Goal: Task Accomplishment & Management: Manage account settings

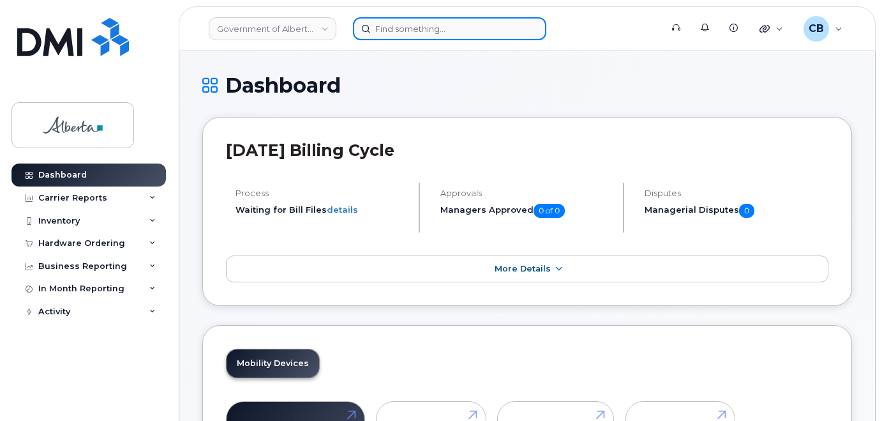
click at [380, 33] on input at bounding box center [449, 28] width 193 height 23
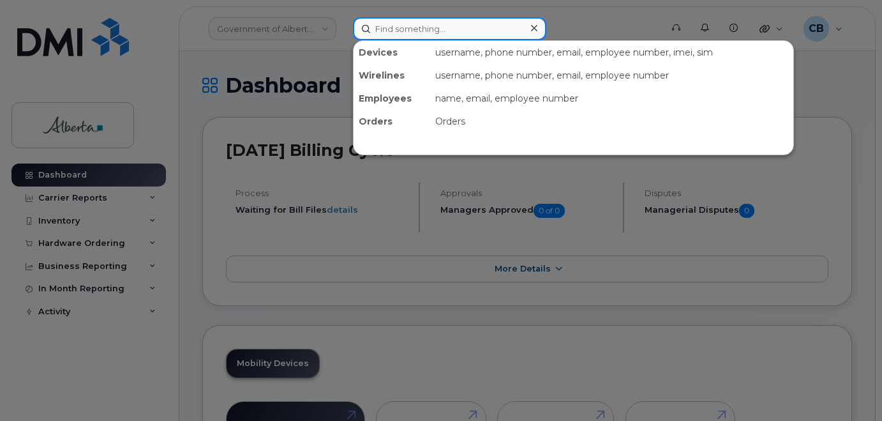
paste input "7802201038"
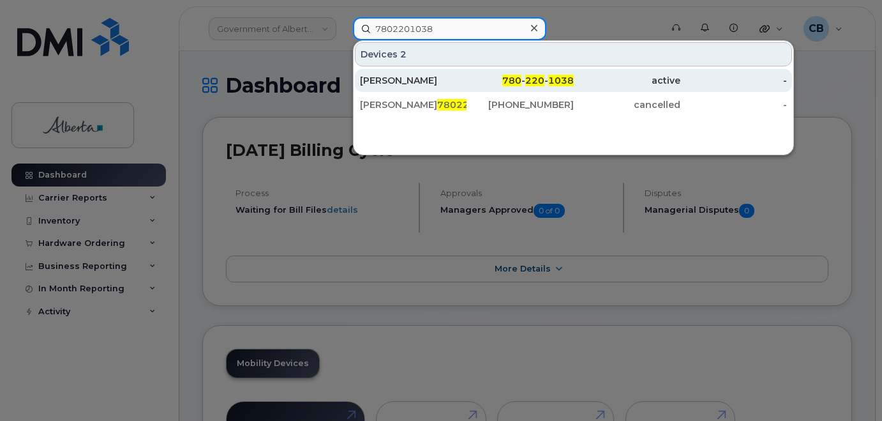
type input "7802201038"
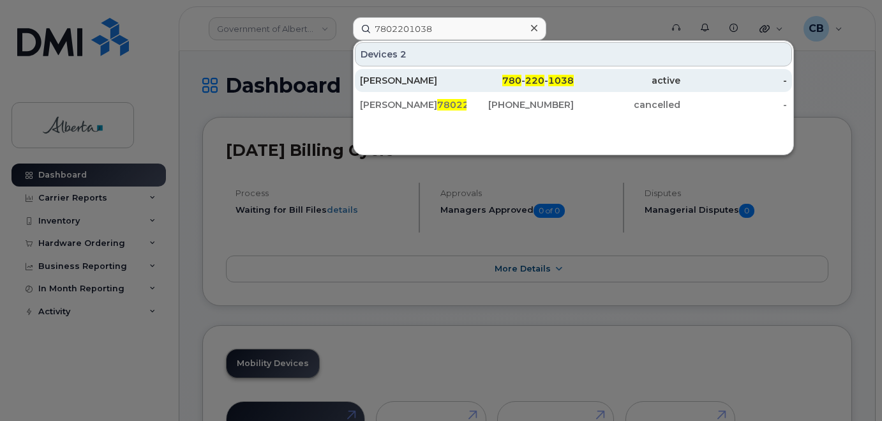
click at [388, 78] on div "[PERSON_NAME]" at bounding box center [413, 80] width 107 height 13
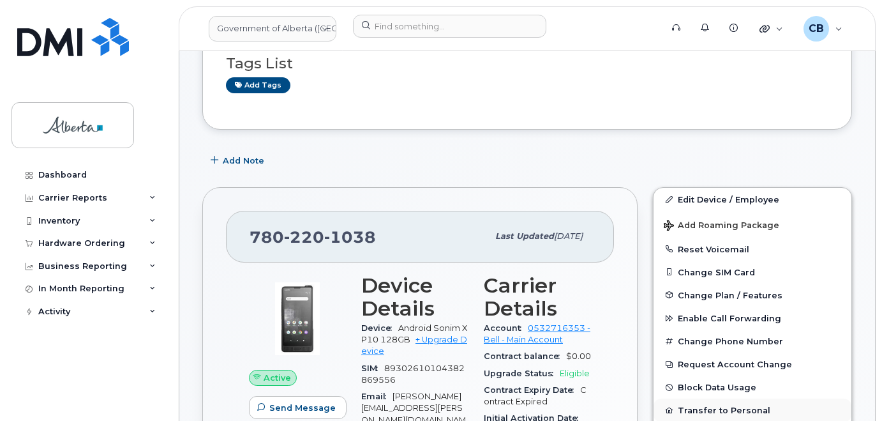
scroll to position [191, 0]
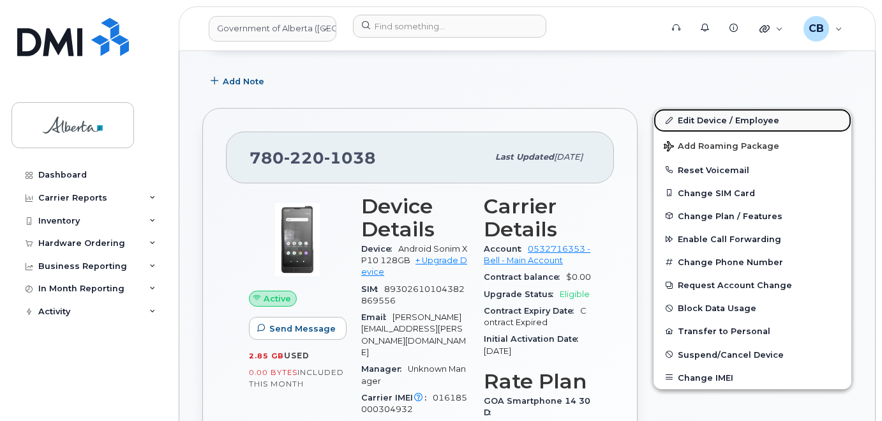
click at [694, 122] on link "Edit Device / Employee" at bounding box center [752, 119] width 198 height 23
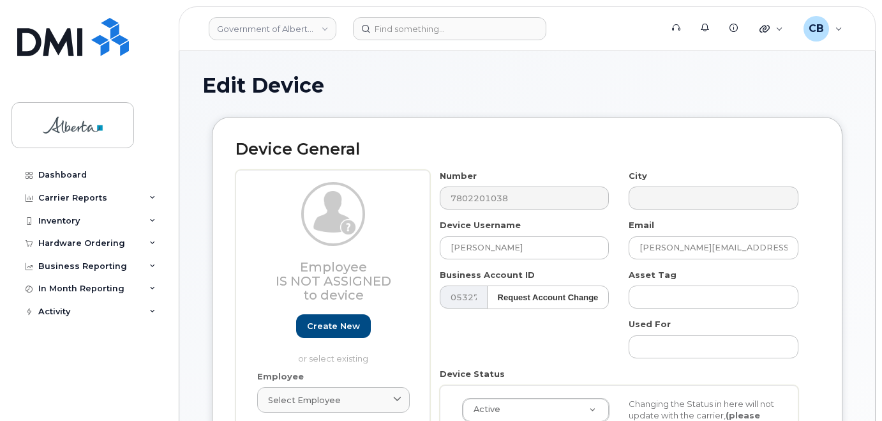
select select "4681667"
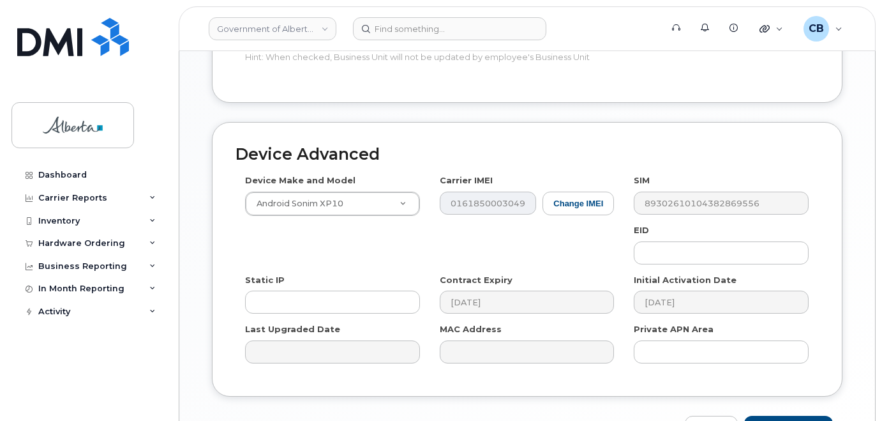
scroll to position [670, 0]
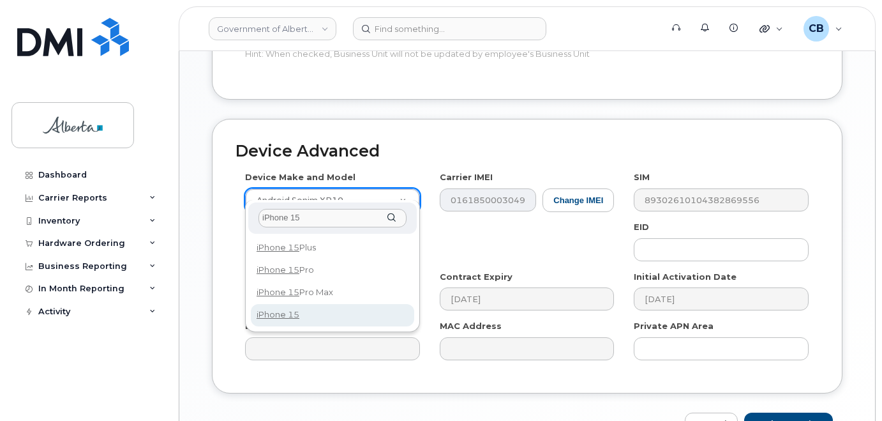
type input "iPhone 15"
select select "3031"
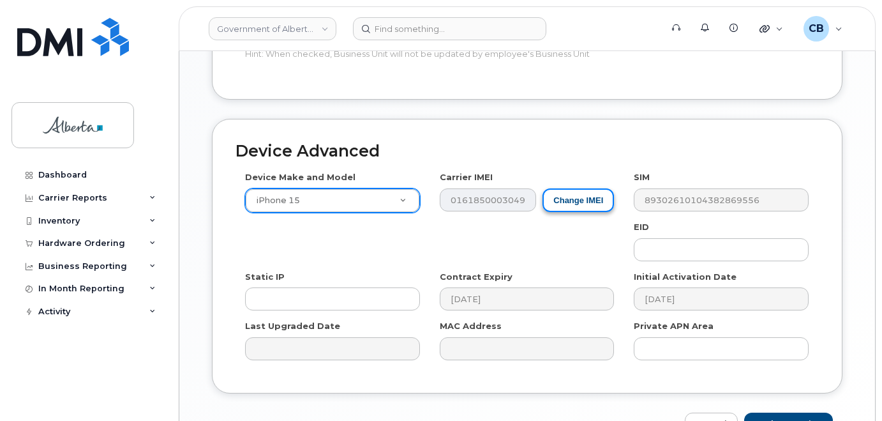
click at [577, 188] on button "Change IMEI" at bounding box center [577, 200] width 71 height 24
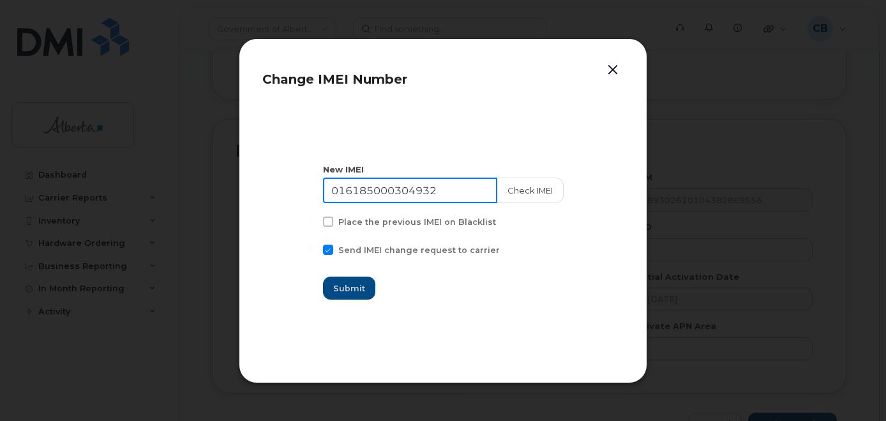
click at [360, 189] on input "016185000304932" at bounding box center [410, 190] width 174 height 26
click at [360, 188] on input "016185000304932" at bounding box center [410, 190] width 174 height 26
paste input "356596722395214"
type input "356596722395214"
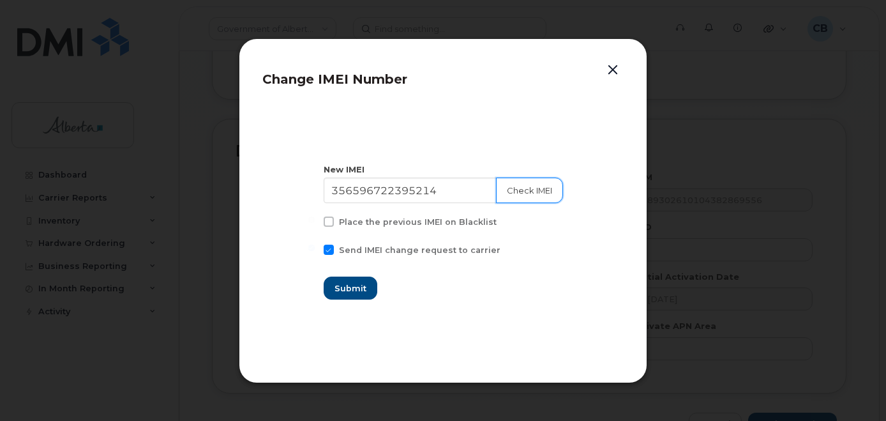
click at [517, 191] on button "Check IMEI" at bounding box center [529, 190] width 67 height 26
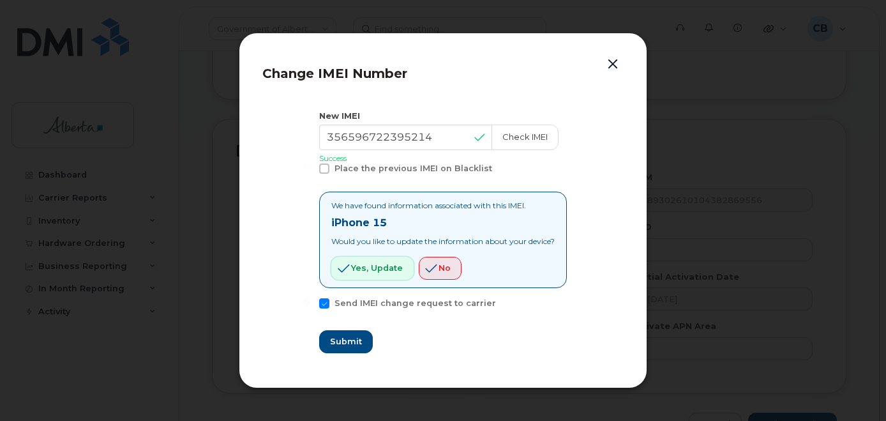
click at [364, 260] on button "Yes, update" at bounding box center [372, 268] width 82 height 23
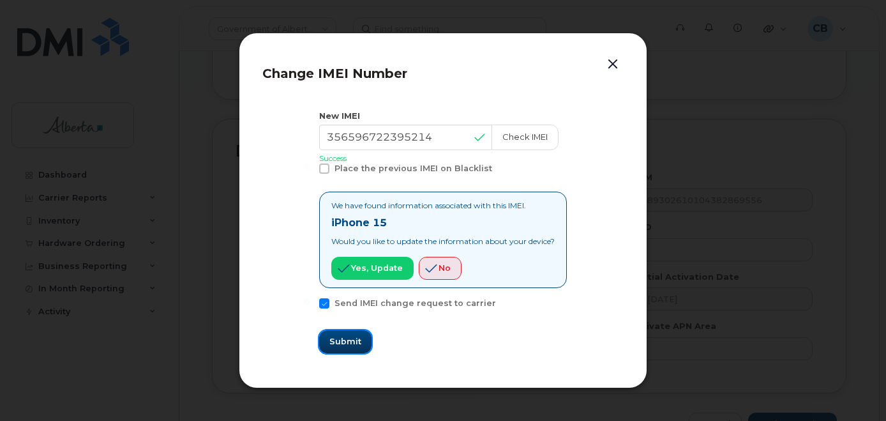
click at [333, 341] on span "Submit" at bounding box center [345, 341] width 32 height 12
type input "356596722395214"
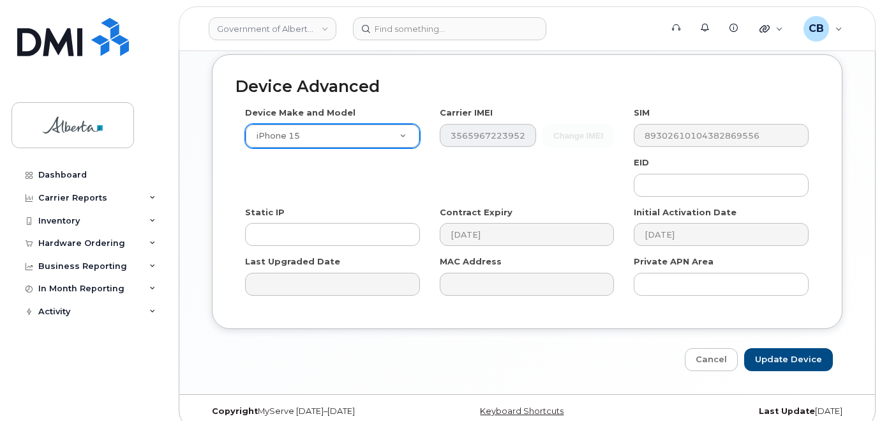
scroll to position [737, 0]
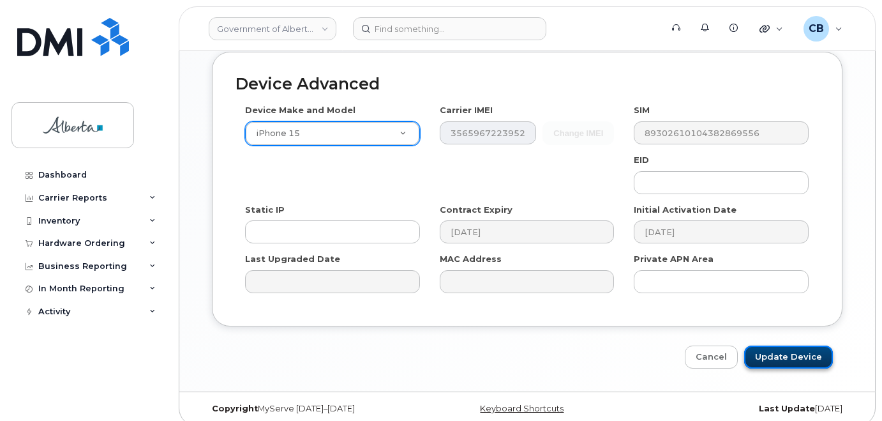
click at [778, 348] on input "Update Device" at bounding box center [788, 357] width 89 height 24
type input "Saving..."
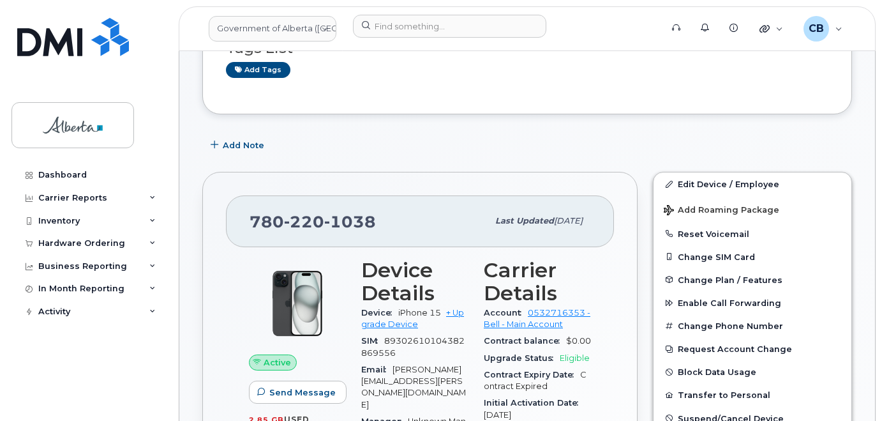
scroll to position [191, 0]
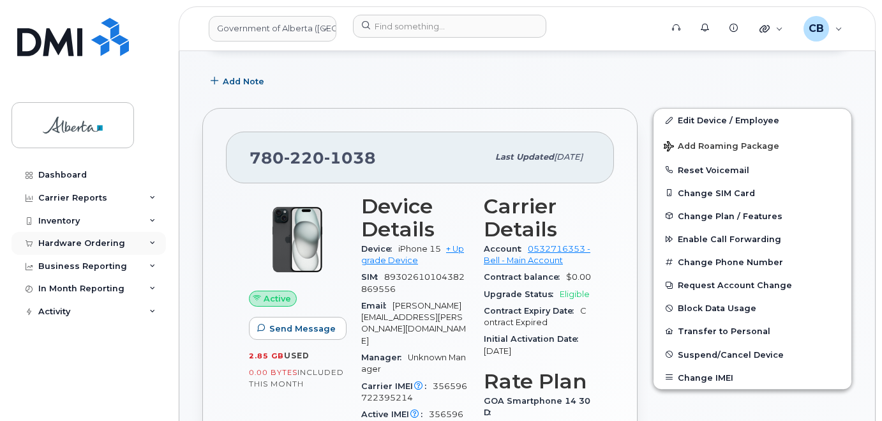
click at [63, 242] on div "Hardware Ordering" at bounding box center [81, 243] width 87 height 10
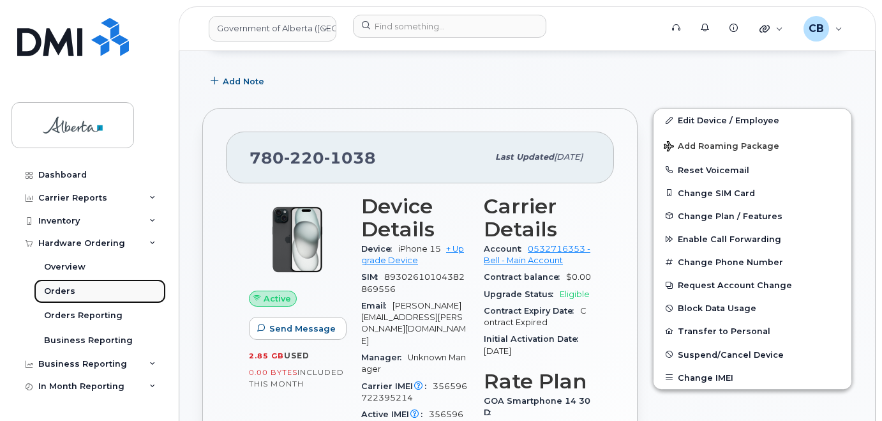
click at [63, 288] on div "Orders" at bounding box center [59, 290] width 31 height 11
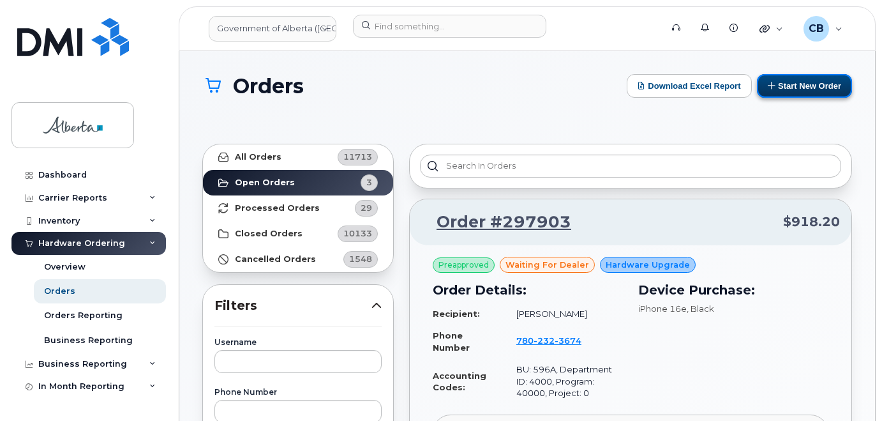
click at [791, 80] on button "Start New Order" at bounding box center [804, 86] width 95 height 24
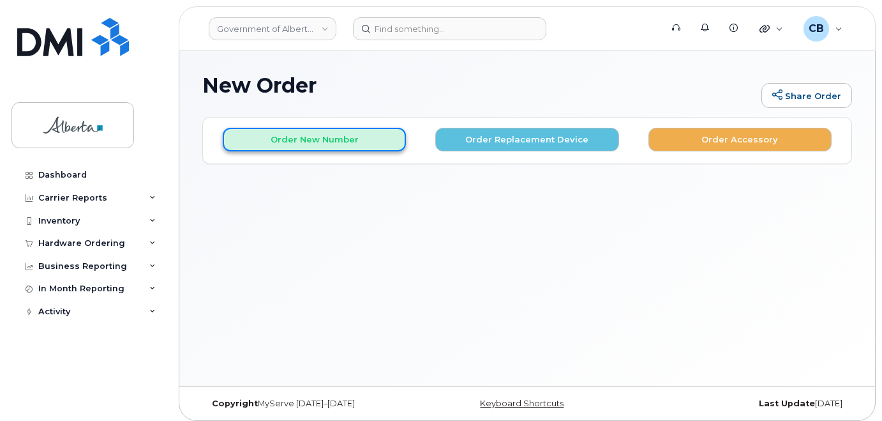
click at [334, 135] on button "Order New Number" at bounding box center [314, 140] width 183 height 24
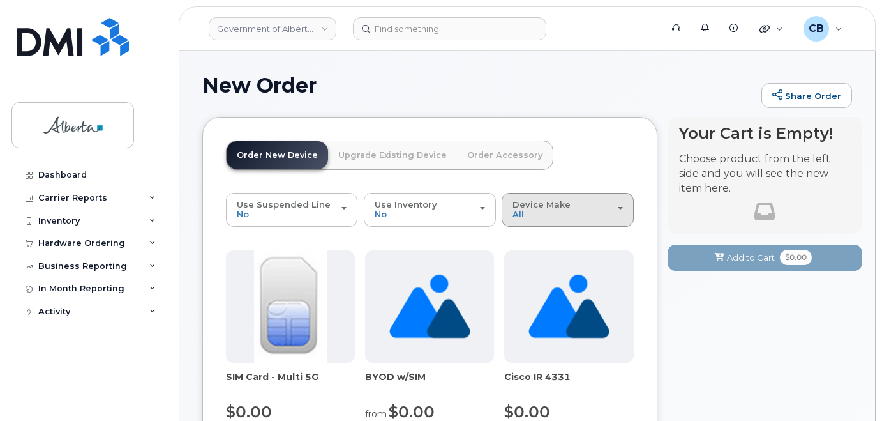
click at [539, 207] on span "Device Make" at bounding box center [541, 204] width 58 height 10
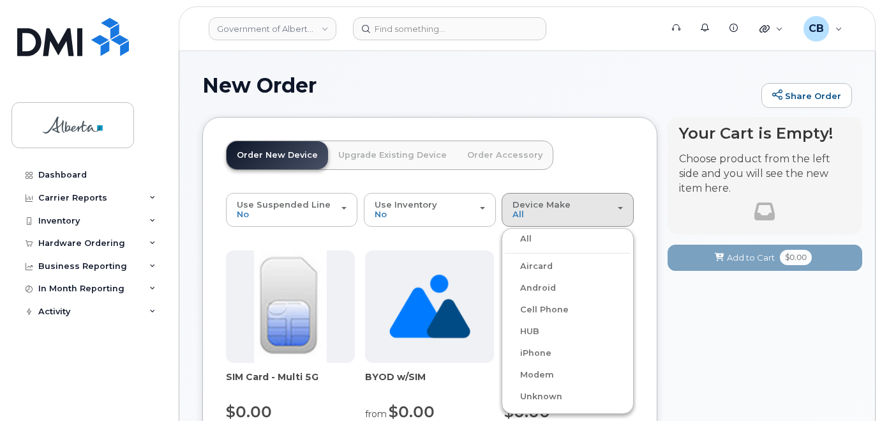
click at [547, 308] on label "Cell Phone" at bounding box center [537, 309] width 64 height 15
click at [0, 0] on input "Cell Phone" at bounding box center [0, 0] width 0 height 0
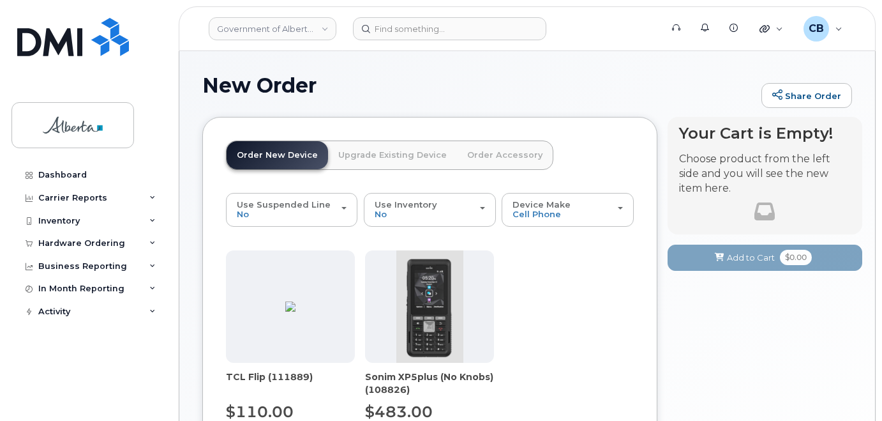
scroll to position [191, 0]
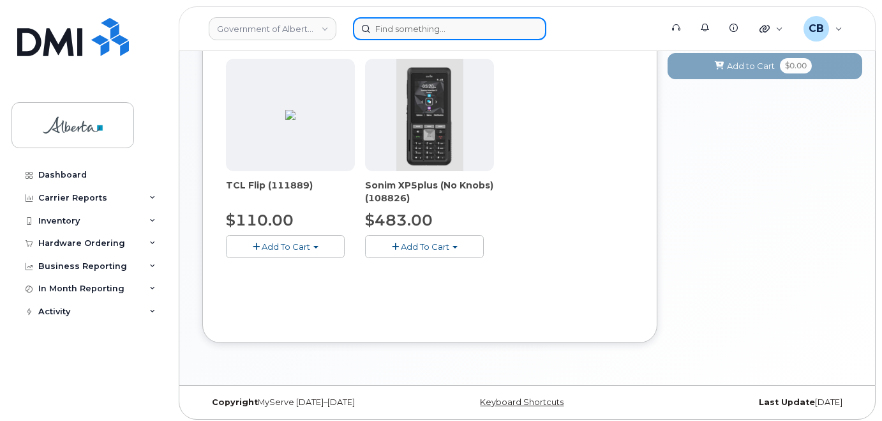
click at [413, 33] on input at bounding box center [449, 28] width 193 height 23
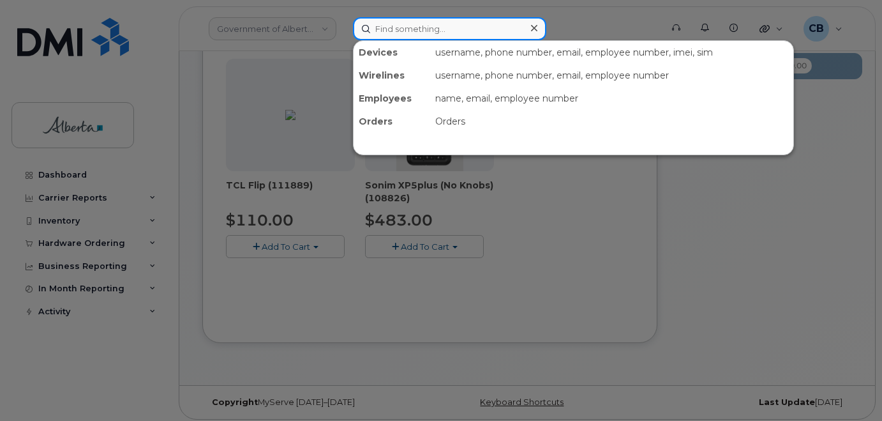
paste input "7802201038"
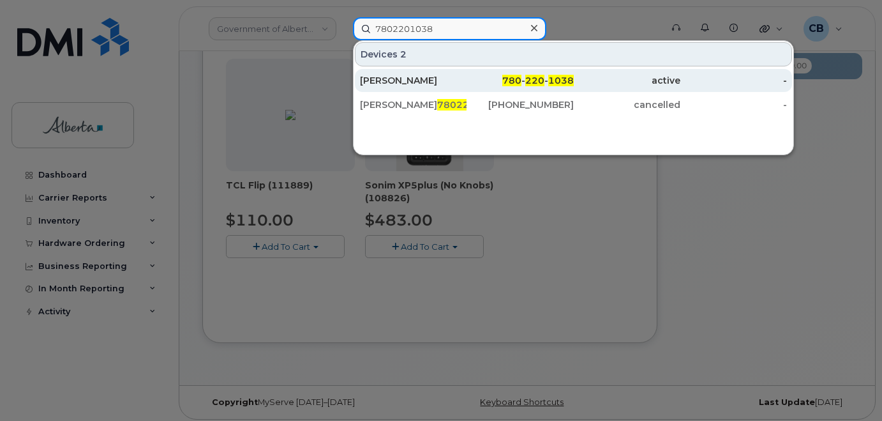
type input "7802201038"
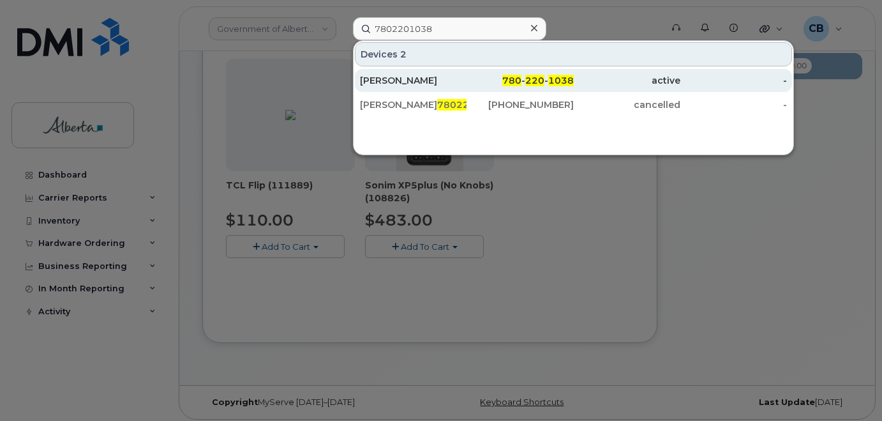
click at [384, 77] on div "Verna Smith" at bounding box center [413, 80] width 107 height 13
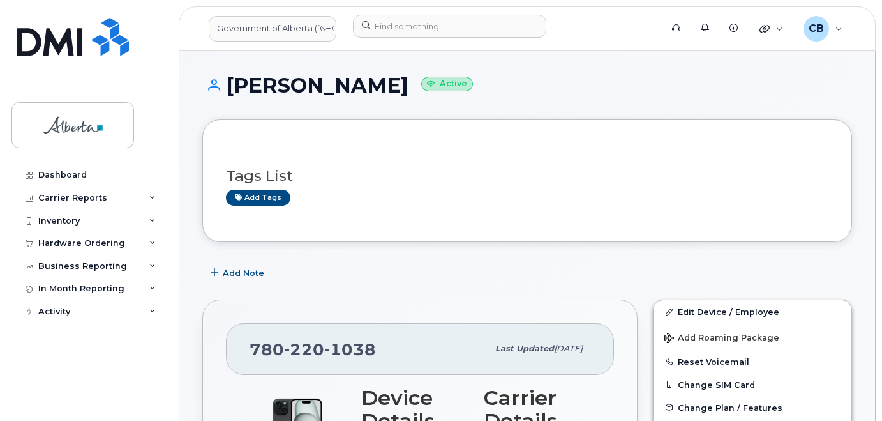
scroll to position [191, 0]
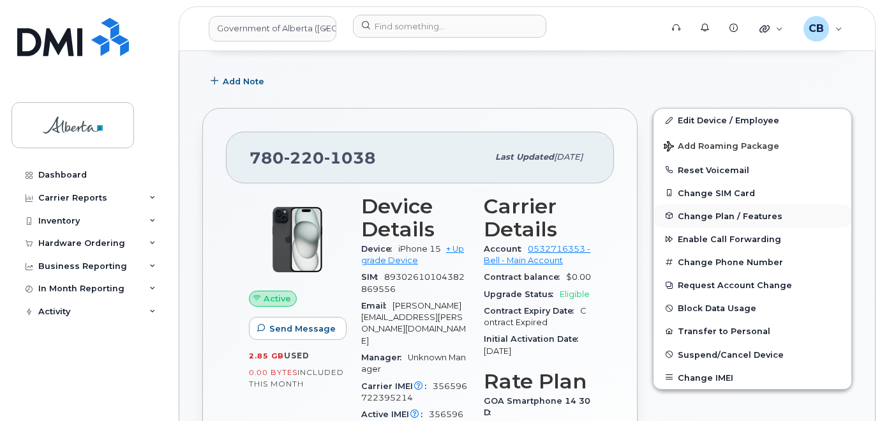
click at [706, 215] on span "Change Plan / Features" at bounding box center [730, 216] width 105 height 10
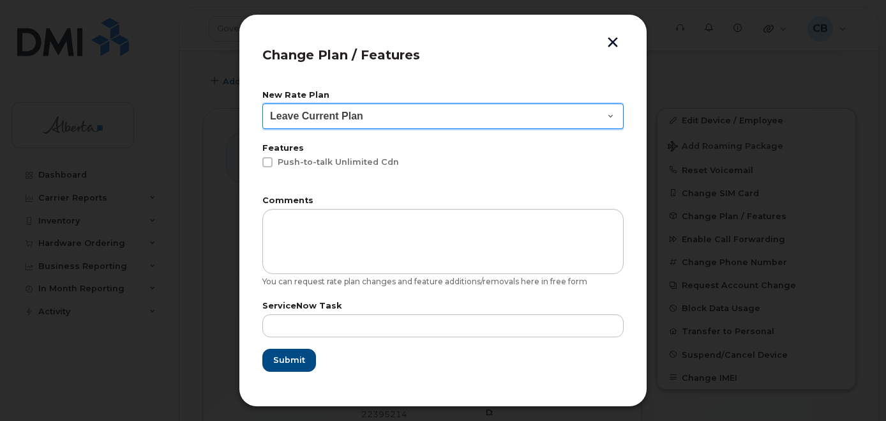
click at [607, 118] on select "Leave Current Plan GOA - Voice Plan 5 GOA Unlimited Smartphone 14 GOA-Voice Pla…" at bounding box center [442, 116] width 361 height 26
select select "1146989"
click at [262, 103] on select "Leave Current Plan GOA - Voice Plan 5 GOA Unlimited Smartphone 14 GOA-Voice Pla…" at bounding box center [442, 116] width 361 height 26
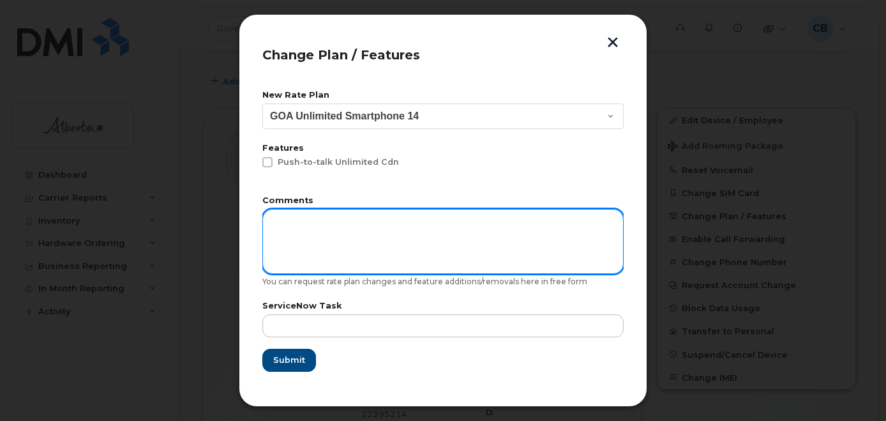
click at [331, 233] on textarea at bounding box center [442, 241] width 361 height 65
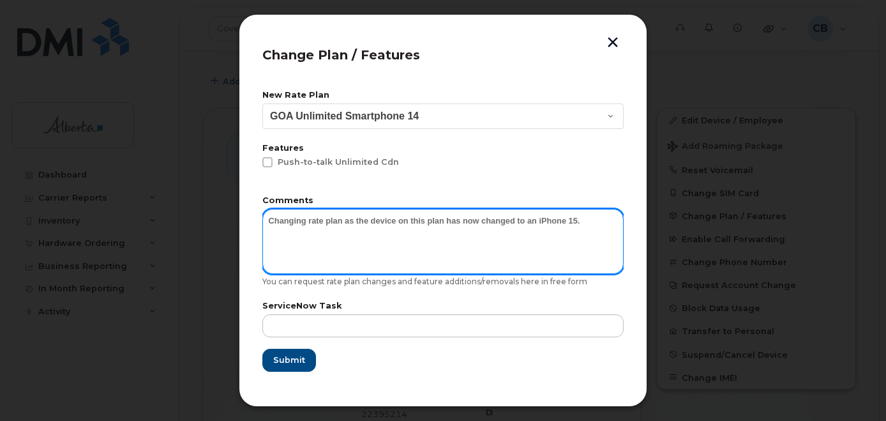
type textarea "Changing rate plan as the device on this plan has now changed to an iPhone 15."
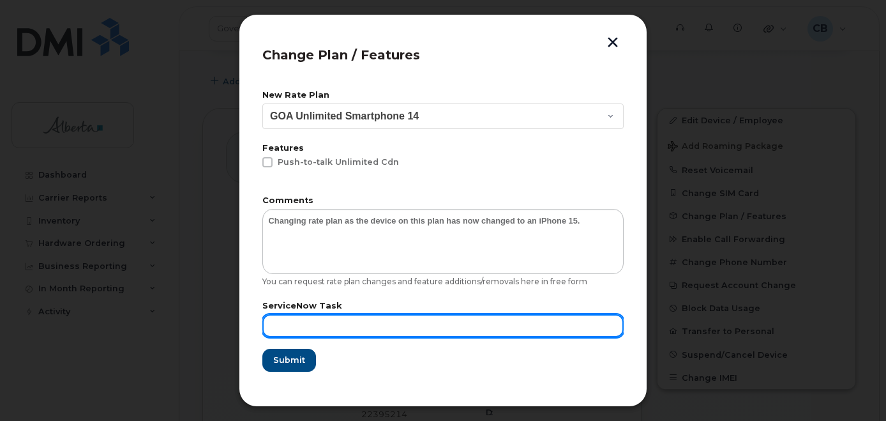
click at [296, 323] on input "text" at bounding box center [442, 325] width 361 height 23
paste input "SCTASK0831005"
type input "SCTASK0831005"
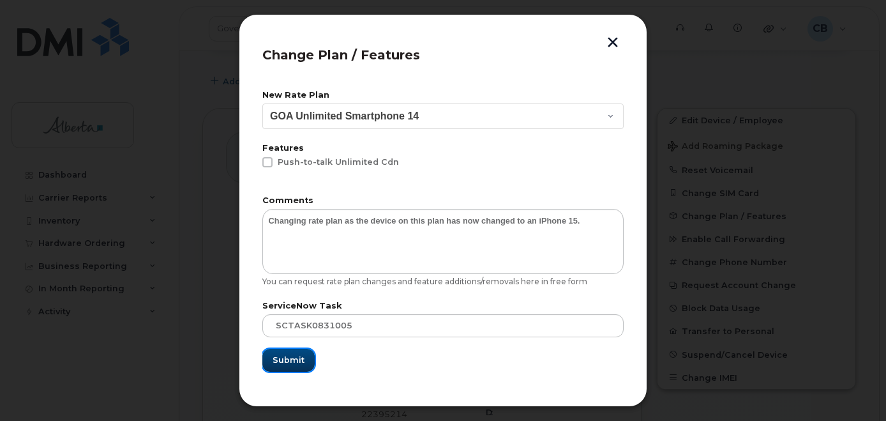
click at [288, 355] on span "Submit" at bounding box center [288, 360] width 32 height 12
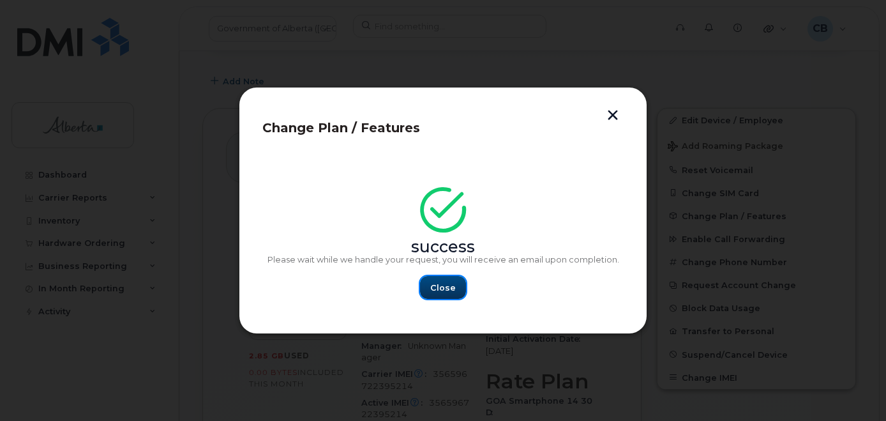
click at [431, 285] on button "Close" at bounding box center [443, 287] width 46 height 23
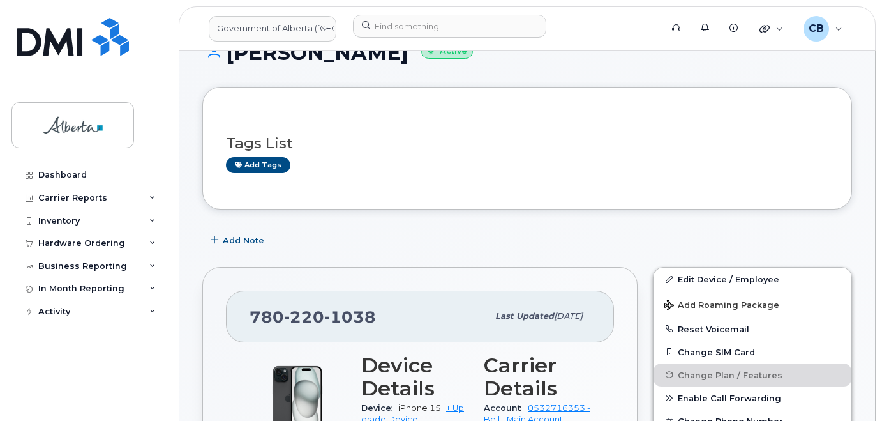
scroll to position [0, 0]
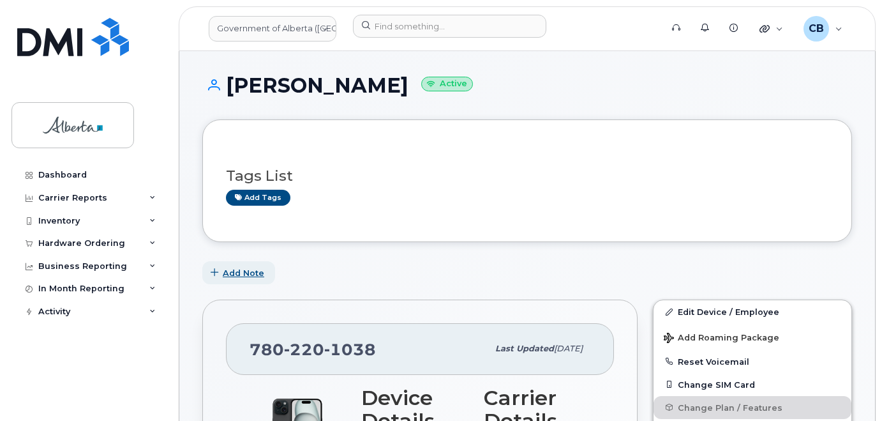
click at [245, 275] on span "Add Note" at bounding box center [243, 273] width 41 height 12
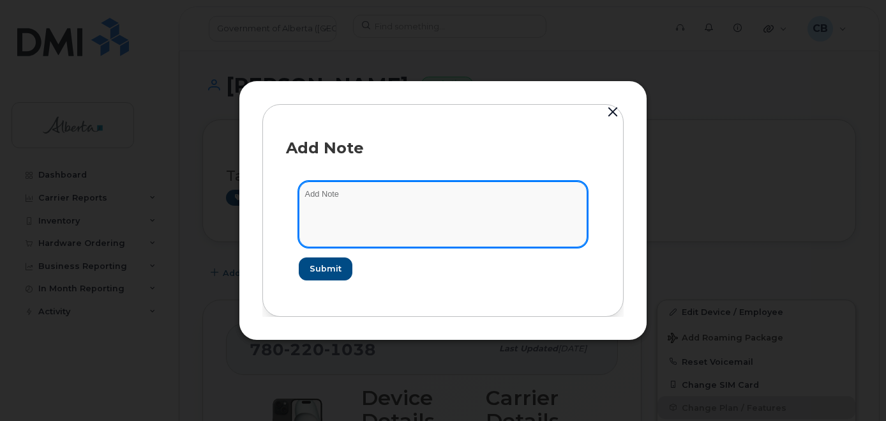
click at [318, 190] on textarea at bounding box center [443, 213] width 288 height 65
paste textarea "SCTASK0831005"
paste textarea "Device Assign Spare … from device IMEI/sn to device IMEI/sn. Requested by ..."
click at [479, 190] on textarea "SCTASK0831005-Device Assign Spare … from device IMEI/sn to device IMEI/sn. Requ…" at bounding box center [443, 213] width 288 height 65
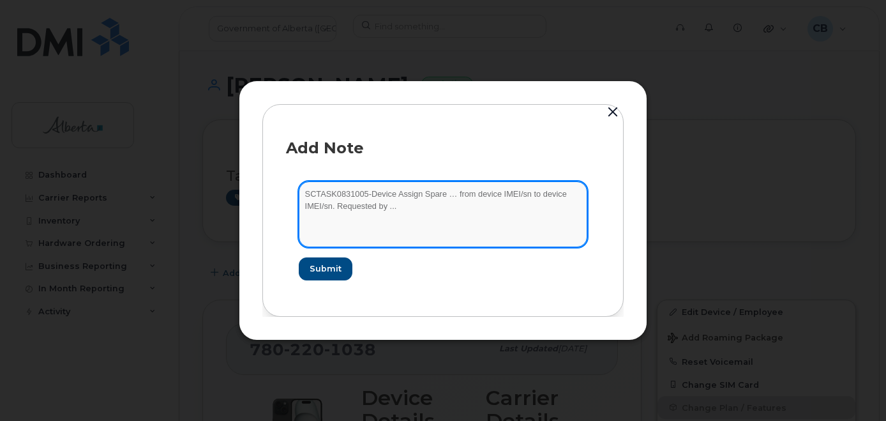
click at [519, 194] on textarea "SCTASK0831005-Device Assign Spare … from device IMEI/sn to device IMEI/sn. Requ…" at bounding box center [443, 213] width 288 height 65
paste textarea "Sonim XP10 128GB 016185000304932"
click at [523, 195] on textarea "SCTASK0831005-Device Assign Spare … from Sonim XP10 128GB 016185000304932 to de…" at bounding box center [443, 213] width 288 height 65
click at [445, 198] on textarea "SCTASK0831005-Device Assign Spare … from Sonim XP10 016185000304932 to device I…" at bounding box center [443, 213] width 288 height 65
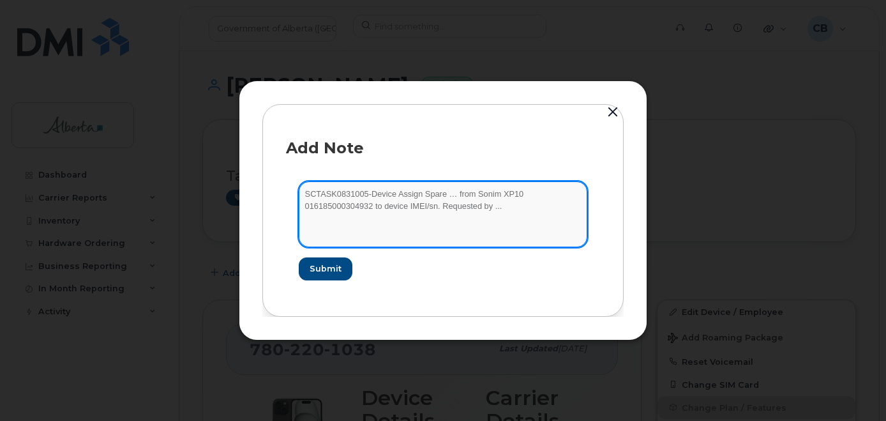
click at [445, 198] on textarea "SCTASK0831005-Device Assign Spare … from Sonim XP10 016185000304932 to device I…" at bounding box center [443, 213] width 288 height 65
paste textarea "7802201038"
click at [390, 205] on textarea "SCTASK0831005-Device Assign Spare 7802201038 from Sonim XP10 016185000304932 to…" at bounding box center [443, 213] width 288 height 65
click at [431, 205] on textarea "SCTASK0831005-Device Assign Spare 7802201038 from Sonim XP10 016185000304932 to…" at bounding box center [443, 213] width 288 height 65
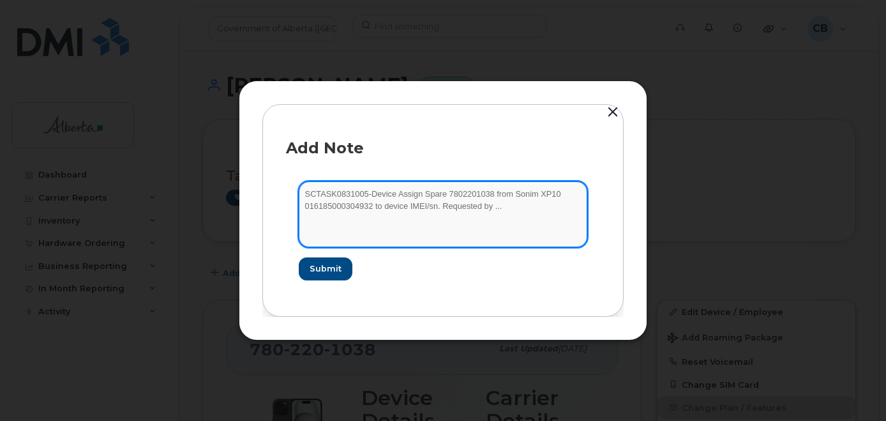
paste textarea "iPhone 15 356596722395214 CVG7JWF3YW"
click at [431, 205] on textarea "SCTASK0831005-Device Assign Spare 7802201038 from Sonim XP10 016185000304932 to…" at bounding box center [443, 213] width 288 height 65
click at [502, 207] on textarea "SCTASK0831005-Device Assign Spare 7802201038 from Sonim XP10 016185000304932 to…" at bounding box center [443, 213] width 288 height 65
click at [357, 220] on textarea "SCTASK0831005-Device Assign Spare 7802201038 from Sonim XP10 016185000304932 to…" at bounding box center [443, 213] width 288 height 65
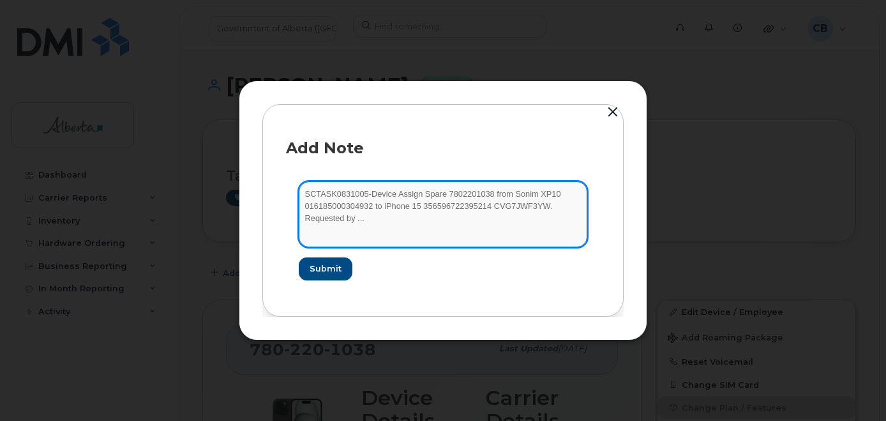
click at [357, 221] on textarea "SCTASK0831005-Device Assign Spare 7802201038 from Sonim XP10 016185000304932 to…" at bounding box center [443, 213] width 288 height 65
paste textarea "Kylee Filewich"
click at [547, 207] on textarea "SCTASK0831005-Device Assign Spare 7802201038 from Sonim XP10 016185000304932 to…" at bounding box center [443, 213] width 288 height 65
type textarea "SCTASK0831005-Device Assign Spare 7802201038 from Sonim XP10 016185000304932 to…"
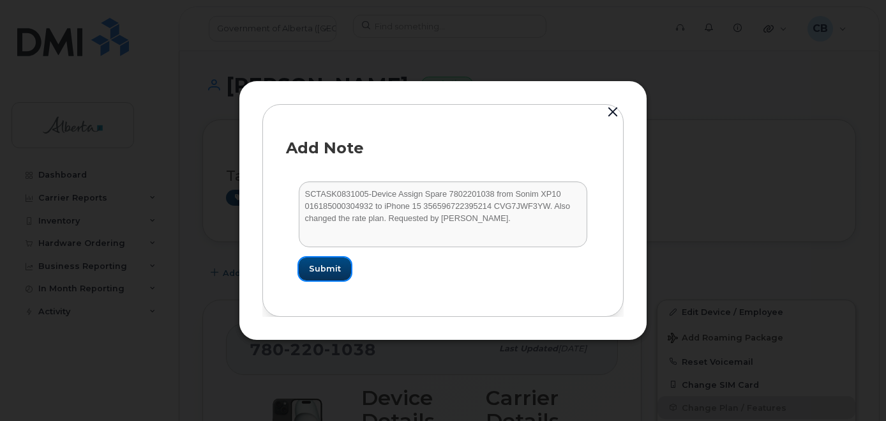
click at [316, 267] on span "Submit" at bounding box center [325, 268] width 32 height 12
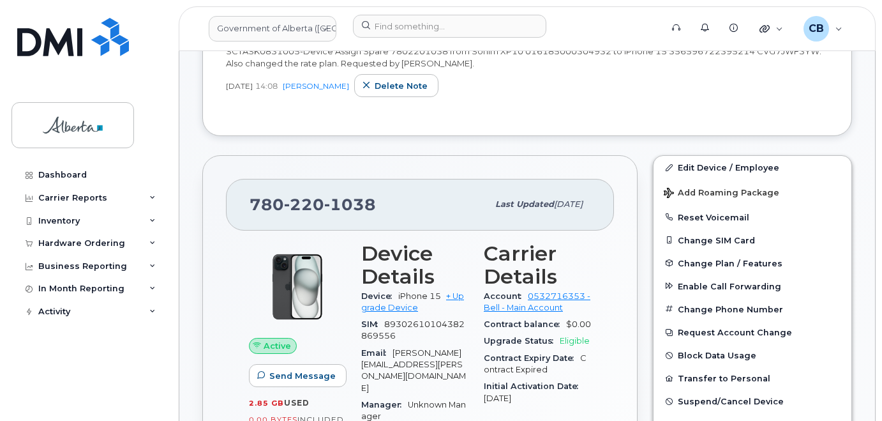
scroll to position [371, 0]
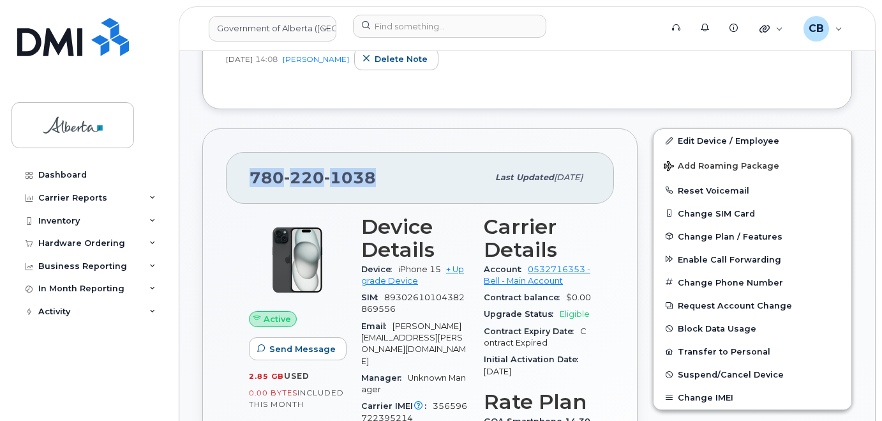
drag, startPoint x: 372, startPoint y: 174, endPoint x: 253, endPoint y: 180, distance: 118.8
click at [253, 180] on span "780 220 1038" at bounding box center [313, 177] width 126 height 19
copy span "780 220 1038"
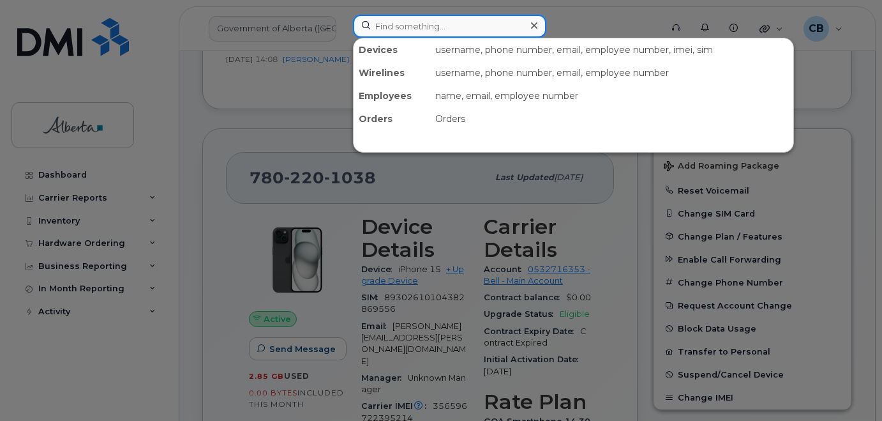
click at [417, 26] on input at bounding box center [449, 26] width 193 height 23
paste input "5873371807"
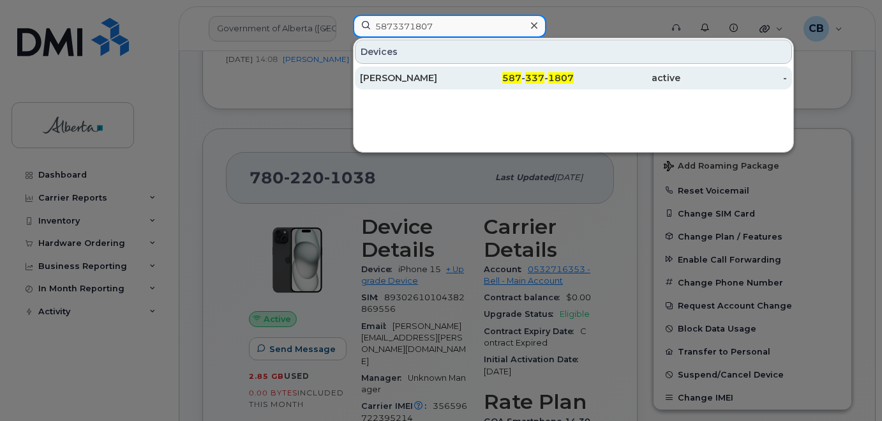
type input "5873371807"
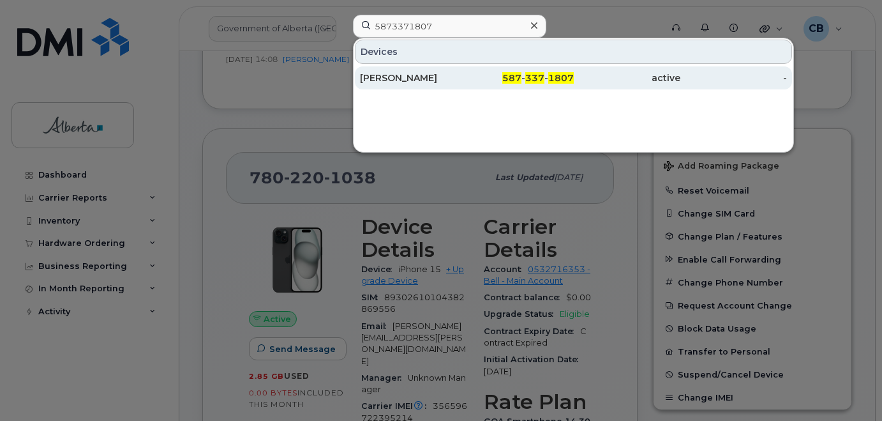
click at [389, 77] on div "Tera Shuya" at bounding box center [413, 77] width 107 height 13
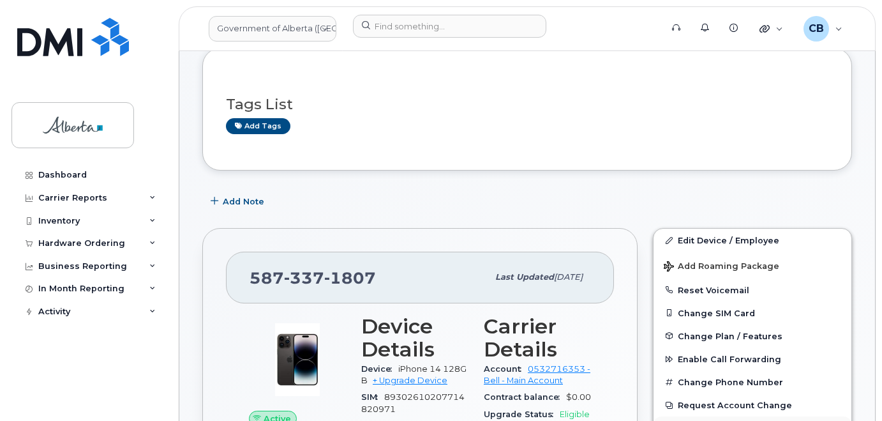
scroll to position [64, 0]
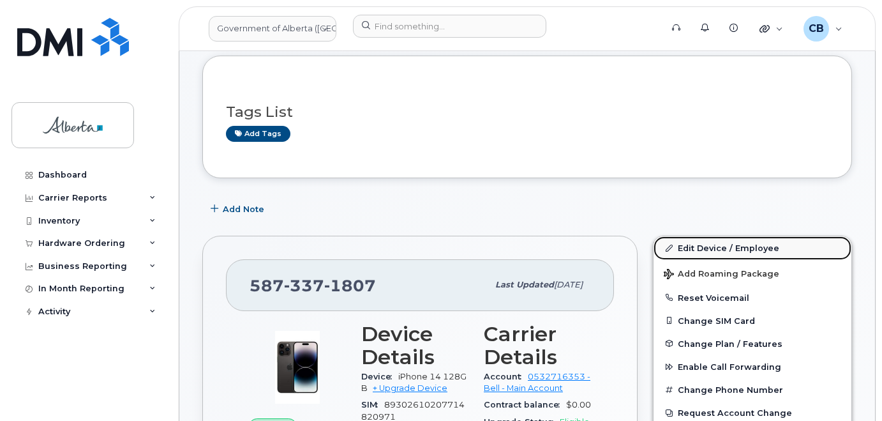
click at [706, 248] on link "Edit Device / Employee" at bounding box center [752, 247] width 198 height 23
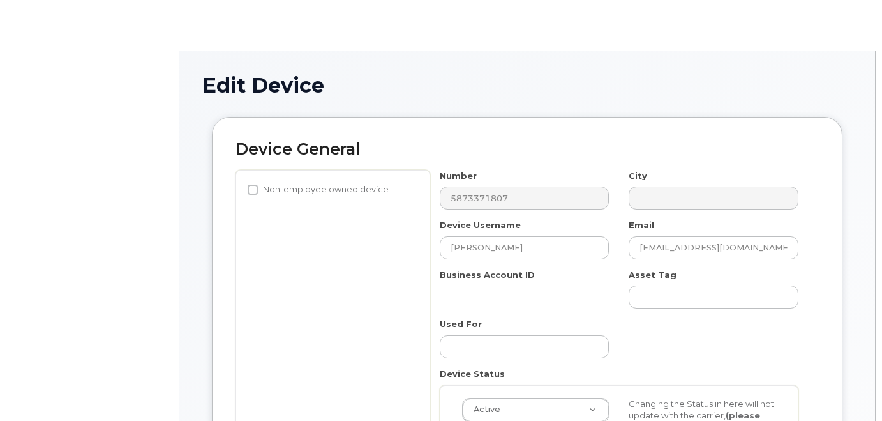
select select "4120335"
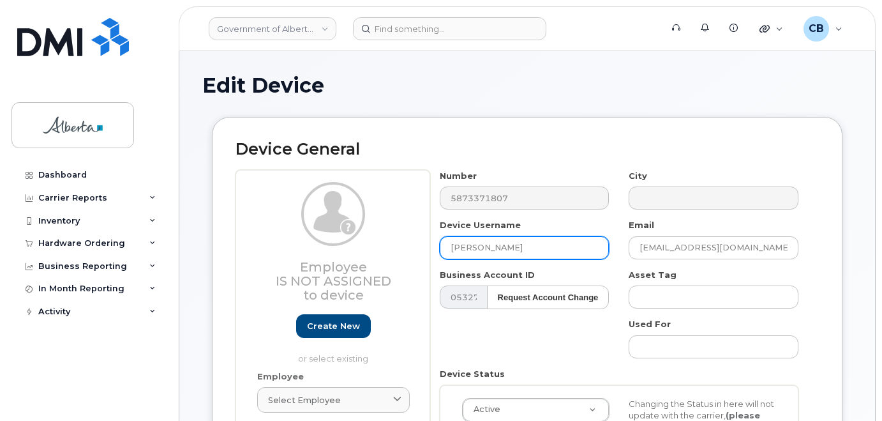
click at [457, 251] on input "[PERSON_NAME]" at bounding box center [525, 247] width 170 height 23
paste input "[PERSON_NAME]"
type input "[PERSON_NAME]"
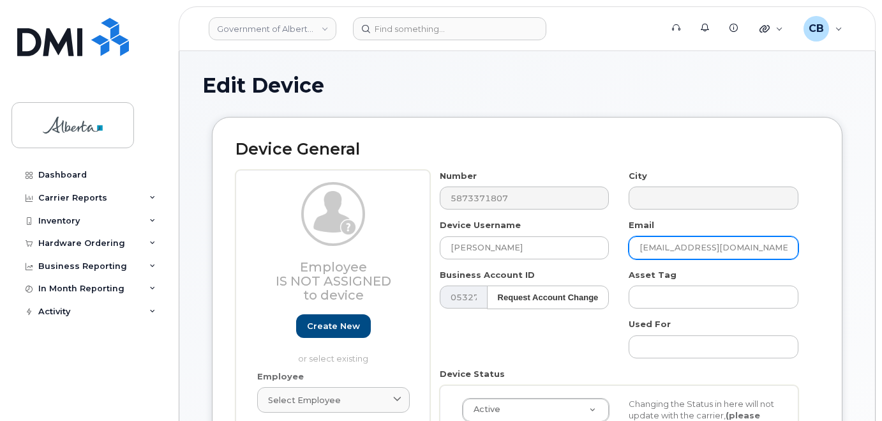
drag, startPoint x: 683, startPoint y: 248, endPoint x: 639, endPoint y: 251, distance: 44.7
click at [639, 251] on input "[EMAIL_ADDRESS][DOMAIN_NAME]" at bounding box center [714, 247] width 170 height 23
paste input "[PERSON_NAME]"
click at [668, 246] on input "Soraya [EMAIL_ADDRESS][DOMAIN_NAME]" at bounding box center [714, 247] width 170 height 23
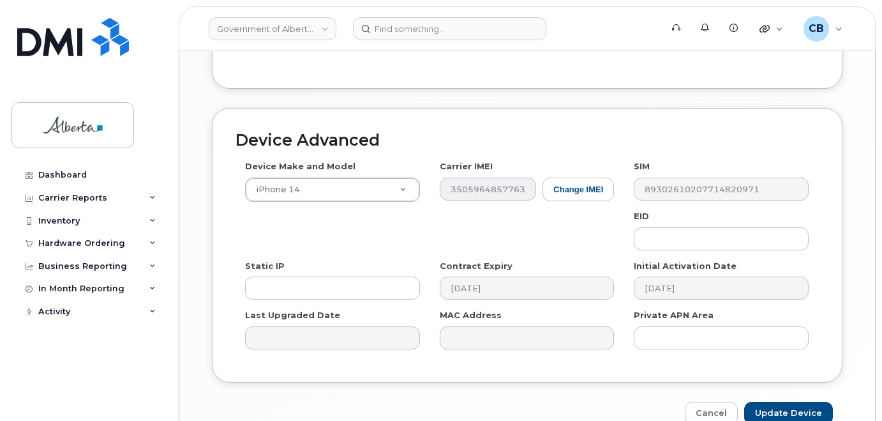
scroll to position [737, 0]
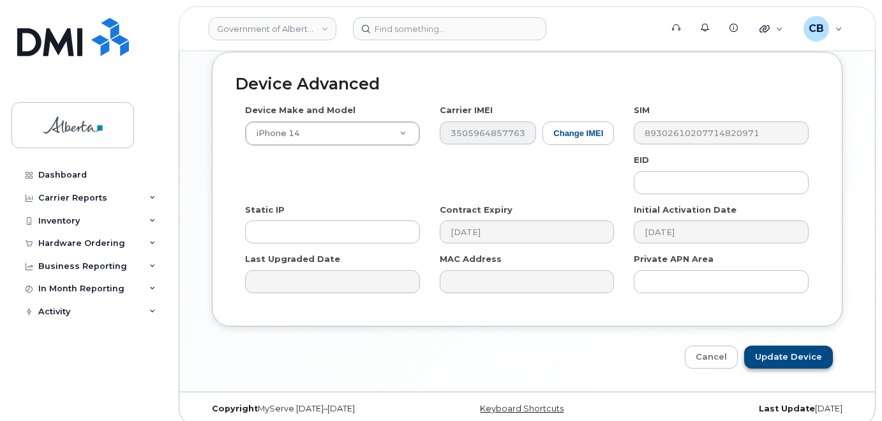
type input "[EMAIL_ADDRESS][DOMAIN_NAME]"
click at [794, 345] on input "Update Device" at bounding box center [788, 357] width 89 height 24
type input "Saving..."
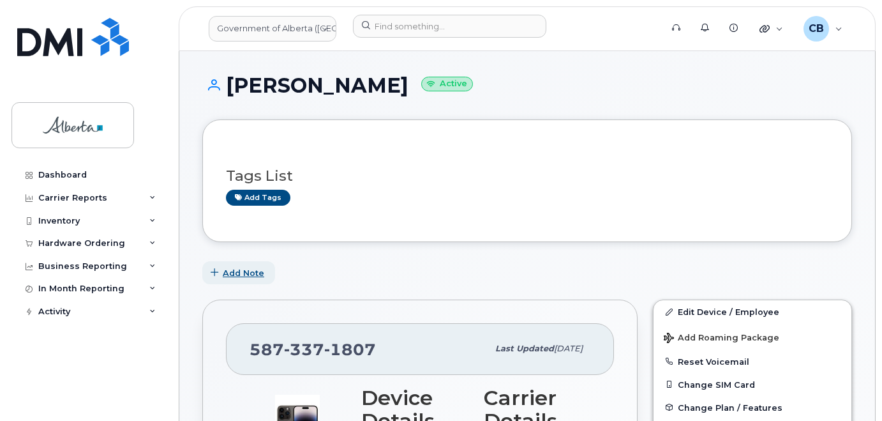
click at [245, 272] on span "Add Note" at bounding box center [243, 273] width 41 height 12
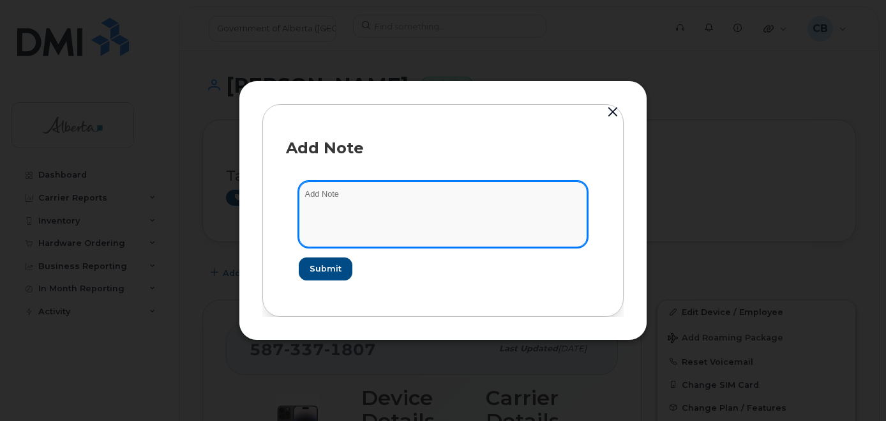
click at [341, 198] on textarea at bounding box center [443, 213] width 288 height 65
paste textarea "SCTASK0831074"
paste textarea "Device Plan Reassign … IMEI s/n from … to … Requested by …"
click at [448, 195] on textarea "SCTASK0831074-Device Plan Reassign … IMEI s/n from … to … Requested by …" at bounding box center [443, 213] width 288 height 65
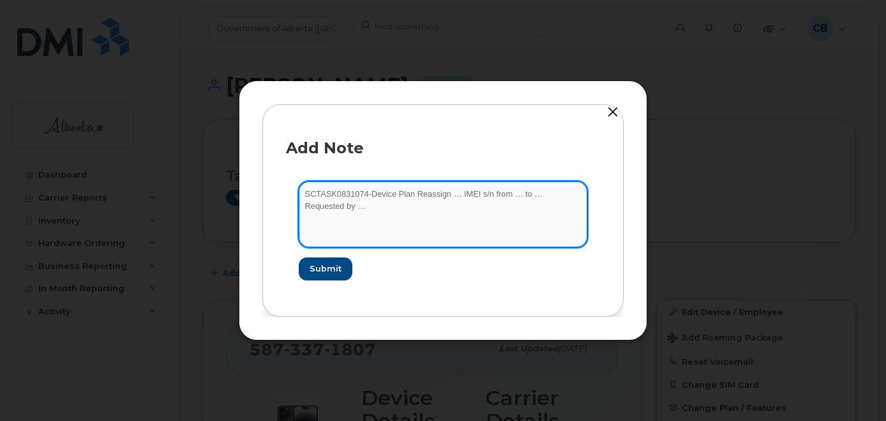
paste textarea "5873371807"
click at [498, 190] on textarea "SCTASK0831074-Device Plan Reassign 5873371807 IMEI s/n from … to … Requested by…" at bounding box center [443, 213] width 288 height 65
click at [519, 193] on textarea "SCTASK0831074-Device Plan Reassign 5873371807 IMEI s/n from … to … Requested by…" at bounding box center [443, 213] width 288 height 65
paste textarea "iPhone 14 128GB 350596485776333 MR9Q7Y7PQ7"
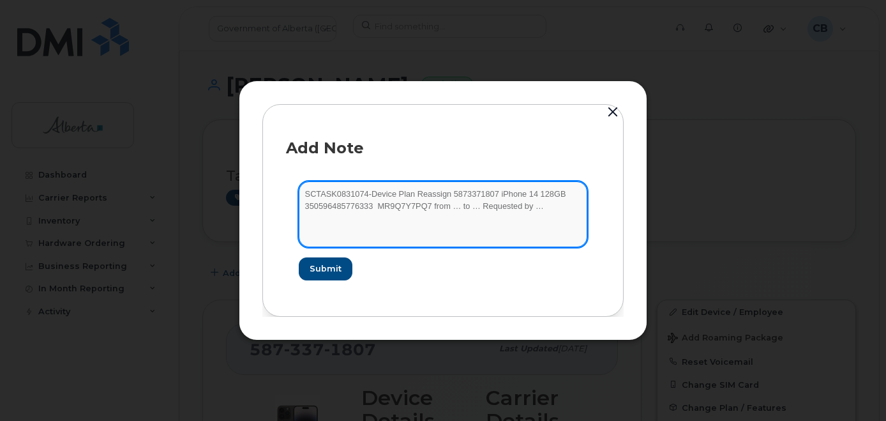
click at [539, 195] on textarea "SCTASK0831074-Device Plan Reassign 5873371807 iPhone 14 128GB 350596485776333 M…" at bounding box center [443, 213] width 288 height 65
click at [378, 208] on textarea "SCTASK0831074-Device Plan Reassign 5873371807 iPhone 14 350596485776333 MR9Q7Y7…" at bounding box center [443, 213] width 288 height 65
click at [449, 205] on textarea "SCTASK0831074-Device Plan Reassign 5873371807 iPhone 14 350596485776333 MR9Q7Y7…" at bounding box center [443, 213] width 288 height 65
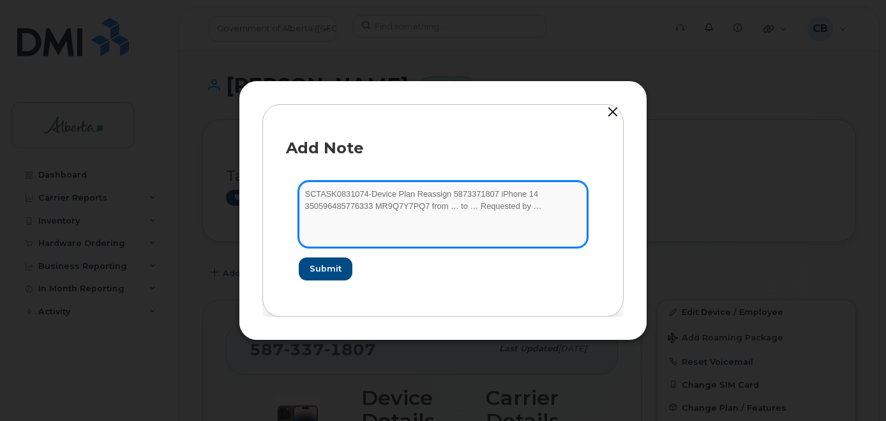
paste textarea "[PERSON_NAME]"
click at [499, 207] on textarea "SCTASK0831074-Device Plan Reassign 5873371807 iPhone 14 350596485776333 MR9Q7Y7…" at bounding box center [443, 213] width 288 height 65
paste textarea "[PERSON_NAME]"
click at [355, 221] on textarea "SCTASK0831074-Device Plan Reassign 5873371807 iPhone 14 350596485776333 MR9Q7Y7…" at bounding box center [443, 213] width 288 height 65
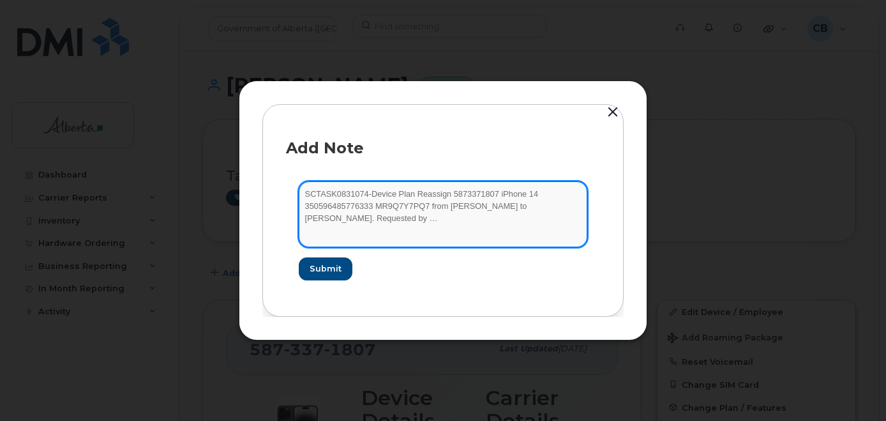
click at [355, 221] on textarea "SCTASK0831074-Device Plan Reassign 5873371807 iPhone 14 350596485776333 MR9Q7Y7…" at bounding box center [443, 213] width 288 height 65
paste textarea "[PERSON_NAME]"
type textarea "SCTASK0831074-Device Plan Reassign 5873371807 iPhone 14 350596485776333 MR9Q7Y7…"
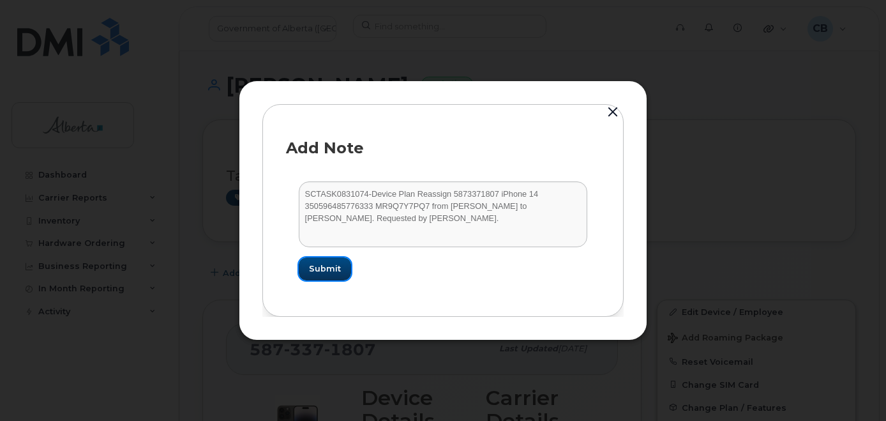
click at [336, 267] on span "Submit" at bounding box center [325, 268] width 32 height 12
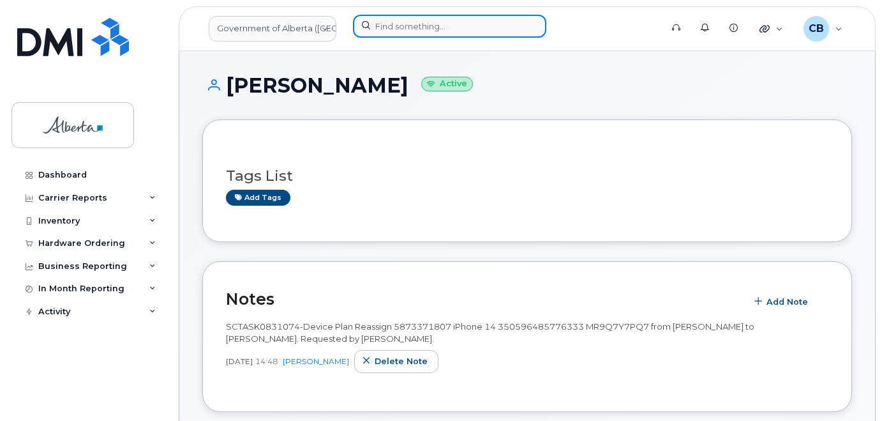
click at [436, 27] on input at bounding box center [449, 26] width 193 height 23
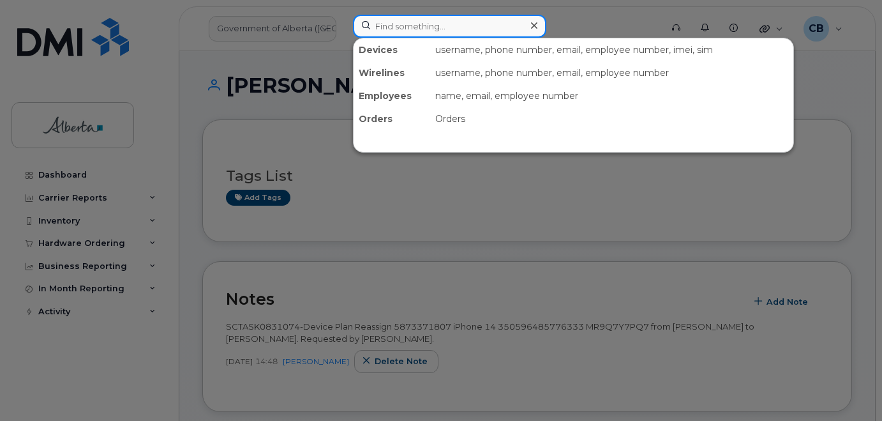
paste input "7804041693"
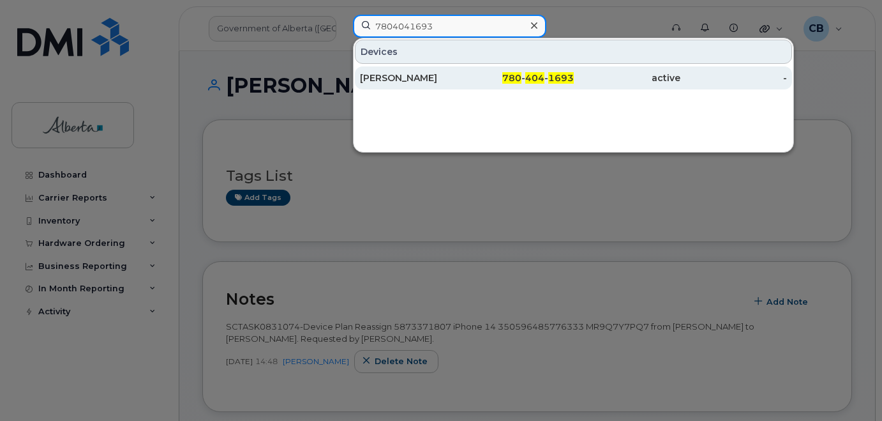
type input "7804041693"
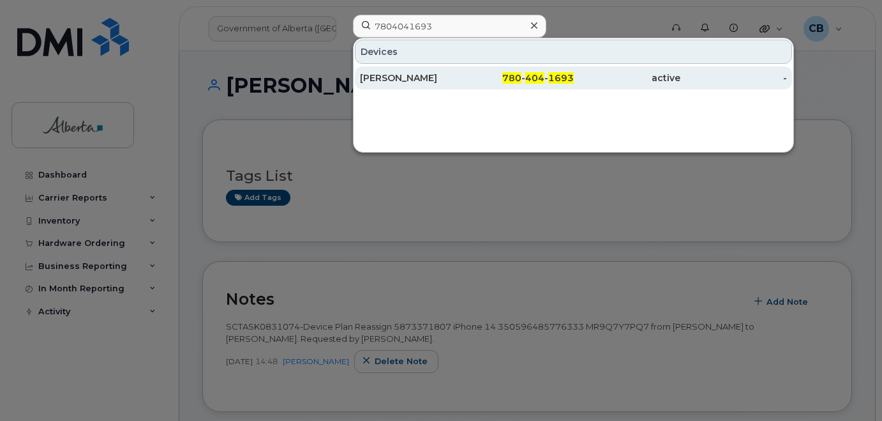
click at [466, 71] on div "[PERSON_NAME]" at bounding box center [519, 77] width 107 height 23
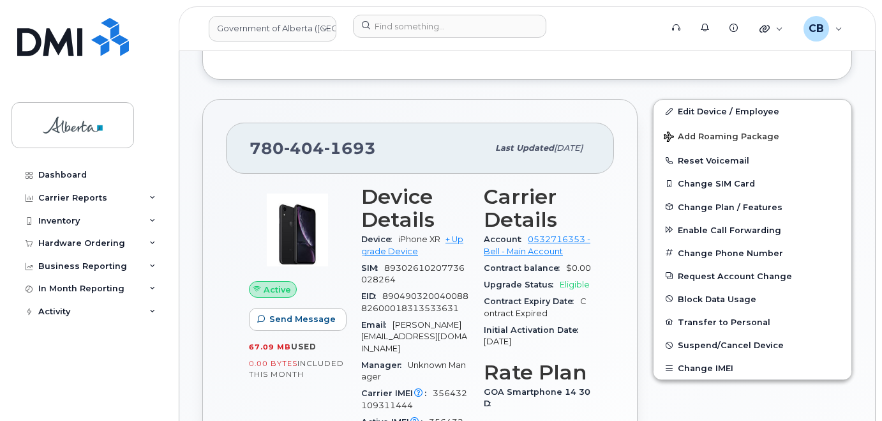
scroll to position [319, 0]
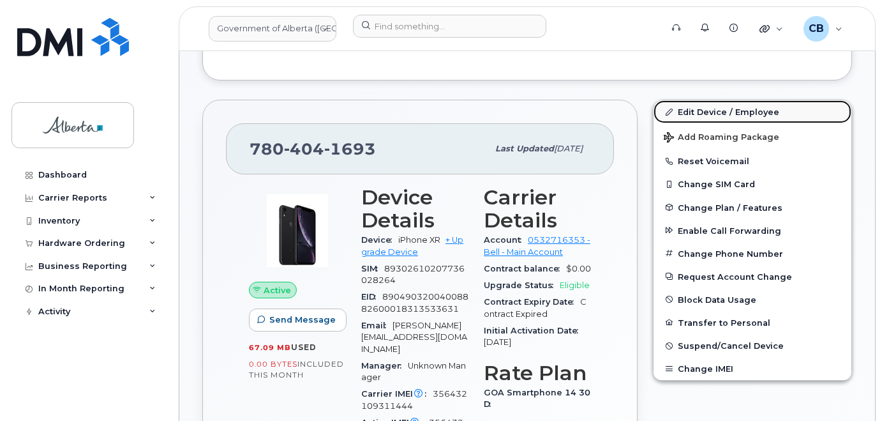
click at [717, 107] on link "Edit Device / Employee" at bounding box center [752, 111] width 198 height 23
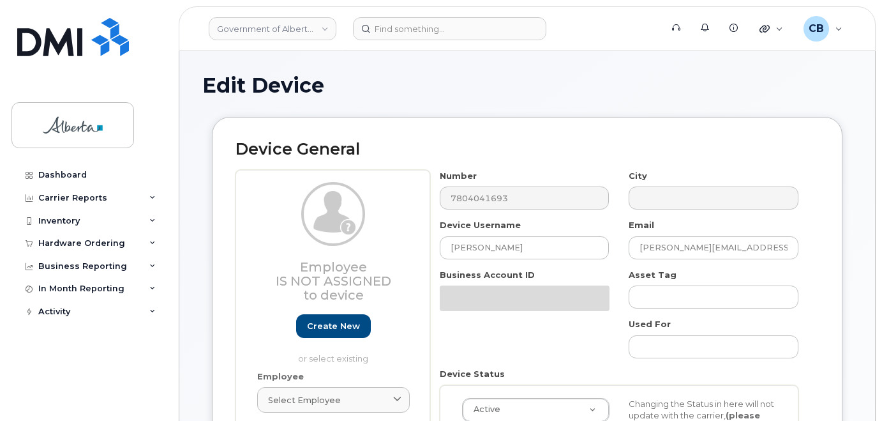
select select "29588065"
drag, startPoint x: 881, startPoint y: 95, endPoint x: 891, endPoint y: 216, distance: 121.6
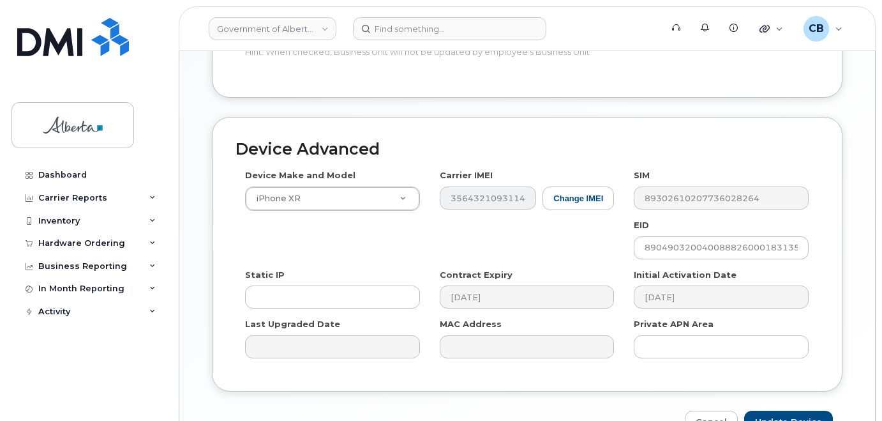
scroll to position [715, 0]
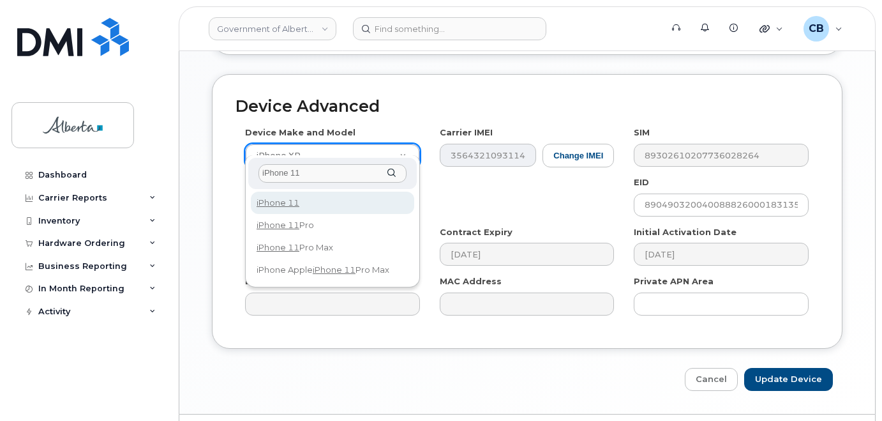
type input "iPhone 11"
select select "1698"
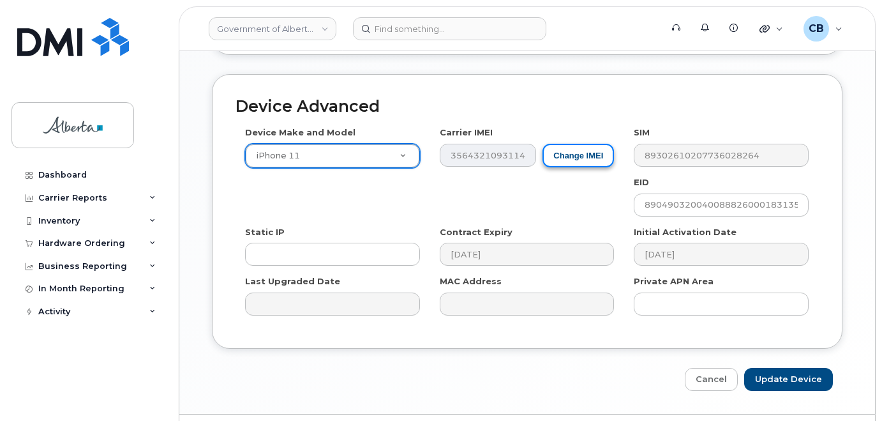
click at [565, 144] on button "Change IMEI" at bounding box center [577, 156] width 71 height 24
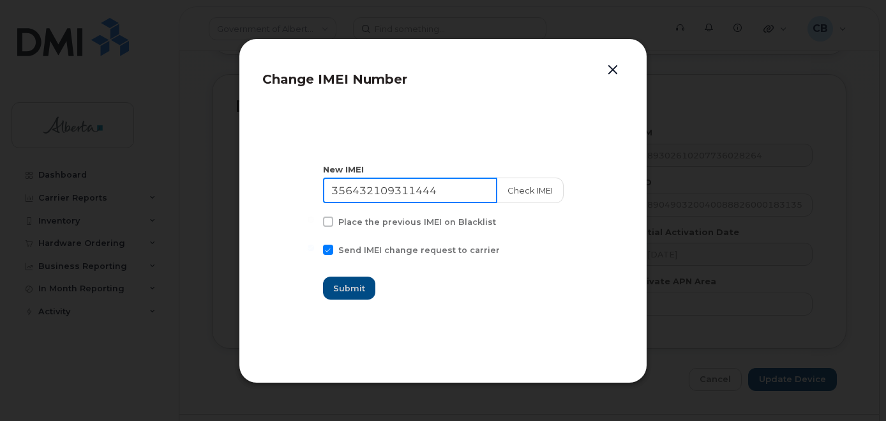
click at [369, 182] on input "356432109311444" at bounding box center [410, 190] width 174 height 26
click at [368, 189] on input "356432109311444" at bounding box center [410, 190] width 174 height 26
paste input "856115594793"
type input "356856115594793"
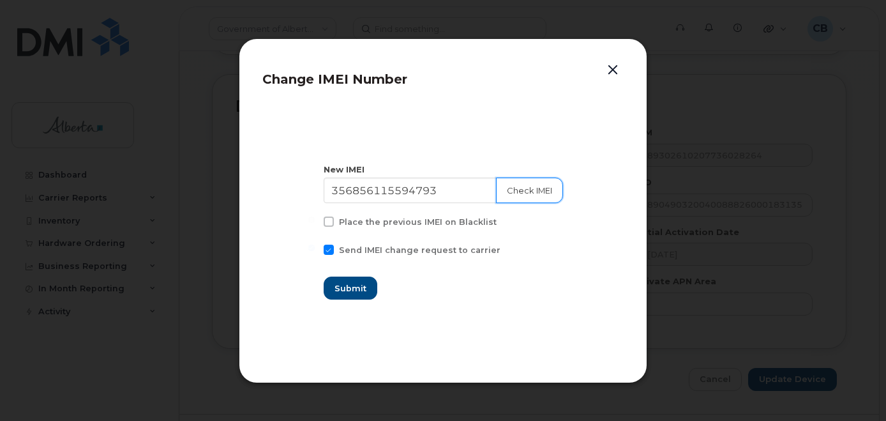
click at [519, 184] on button "Check IMEI" at bounding box center [529, 190] width 67 height 26
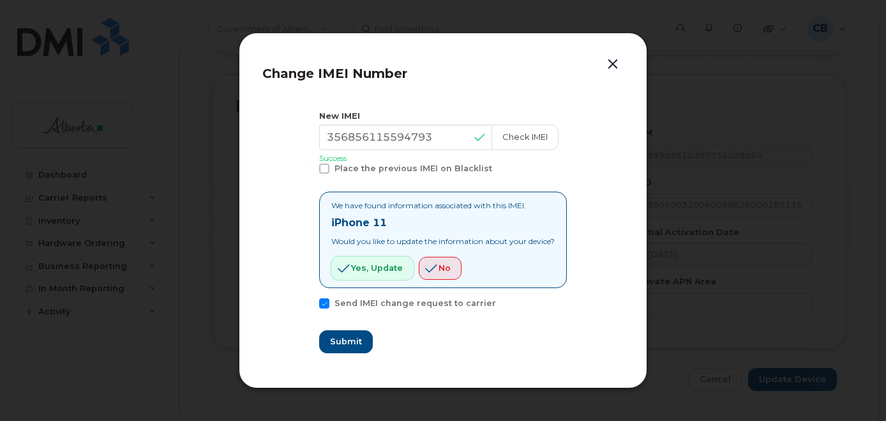
click at [387, 264] on span "Yes, update" at bounding box center [377, 268] width 52 height 12
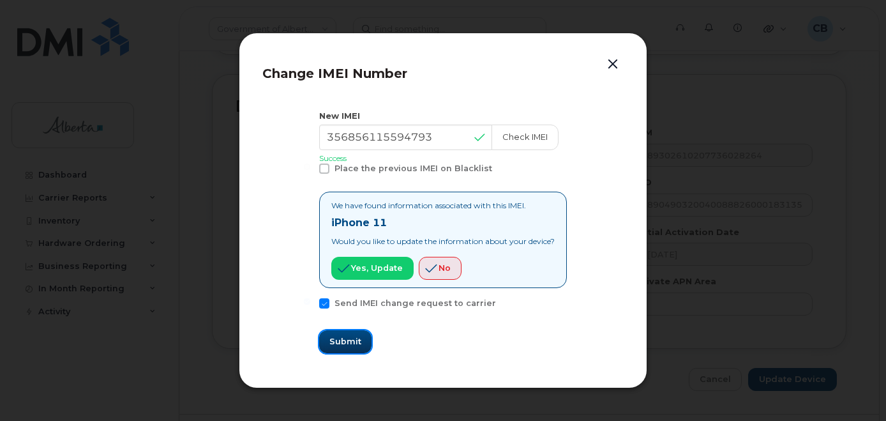
click at [335, 339] on span "Submit" at bounding box center [345, 341] width 32 height 12
type input "356856115594793"
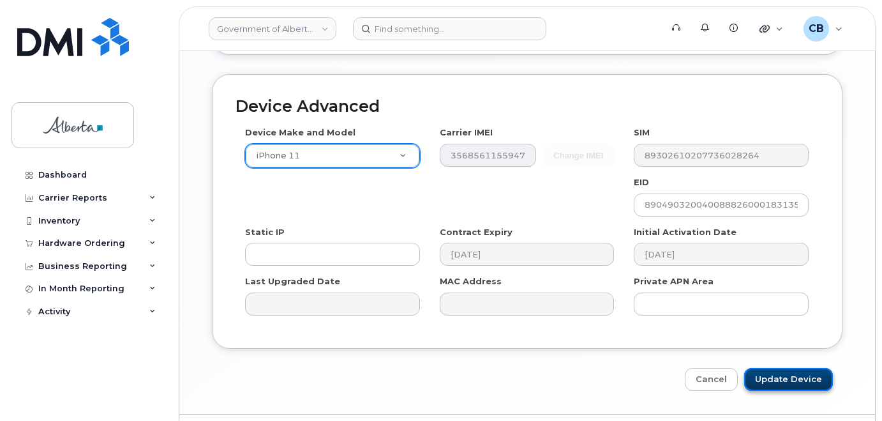
click at [776, 368] on input "Update Device" at bounding box center [788, 380] width 89 height 24
type input "Saving..."
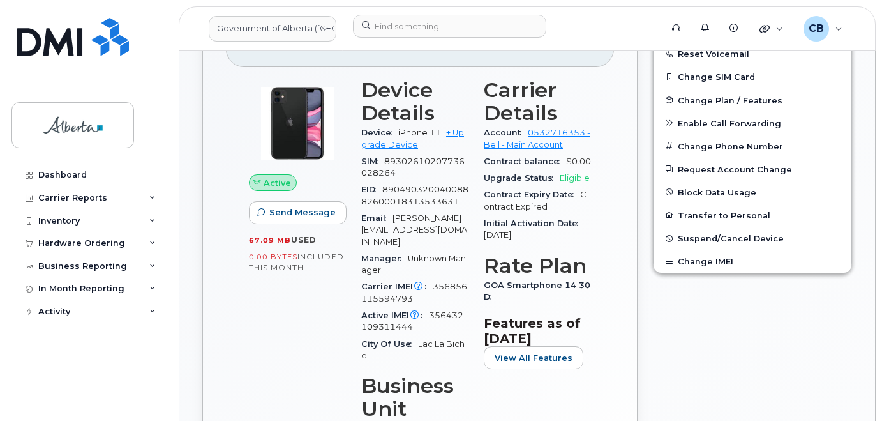
scroll to position [447, 0]
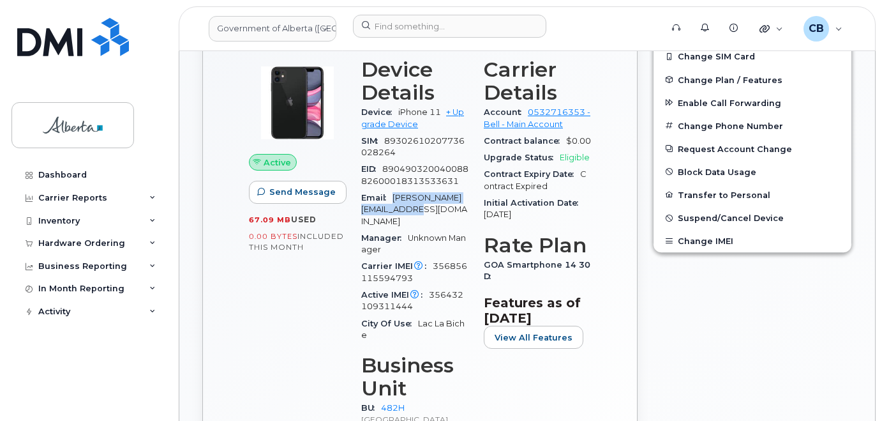
drag, startPoint x: 395, startPoint y: 195, endPoint x: 408, endPoint y: 208, distance: 18.5
click at [408, 208] on div "Email [PERSON_NAME][EMAIL_ADDRESS][DOMAIN_NAME]" at bounding box center [414, 210] width 107 height 40
copy span "[PERSON_NAME][EMAIL_ADDRESS][DOMAIN_NAME]"
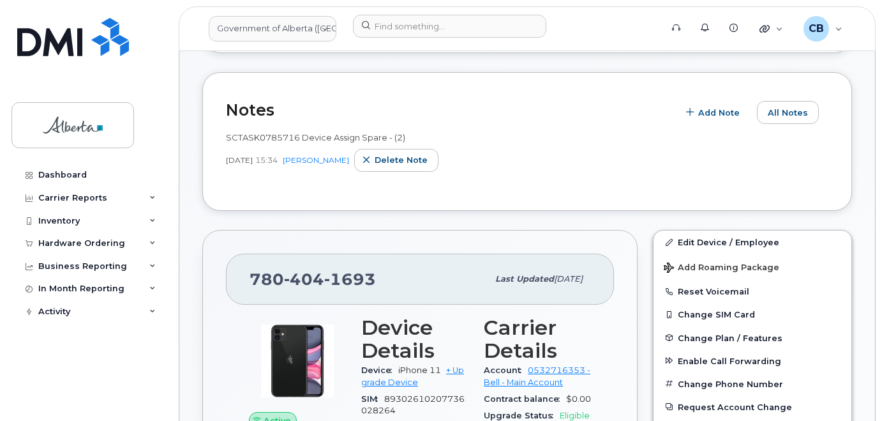
scroll to position [0, 0]
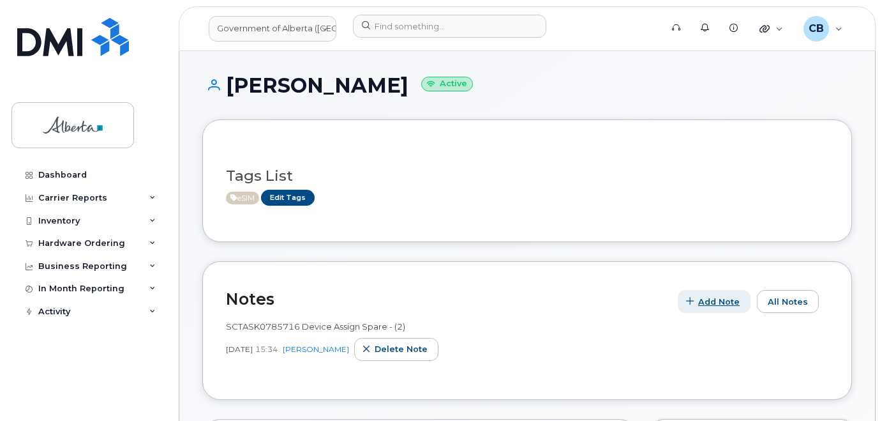
click at [713, 297] on span "Add Note" at bounding box center [718, 301] width 41 height 12
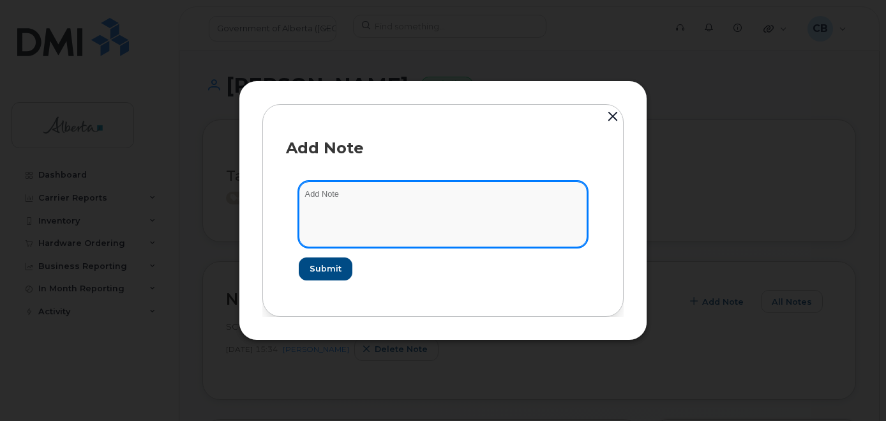
click at [331, 193] on textarea at bounding box center [443, 213] width 288 height 65
paste textarea "SCTASK0831075"
paste textarea "Device Assign Spare … from device IMEI/sn to device IMEI/sn. Requested by ..."
click at [438, 196] on textarea "SCTASK0831075-Device Assign Spare … from device IMEI/sn to device IMEI/sn. Requ…" at bounding box center [443, 213] width 288 height 65
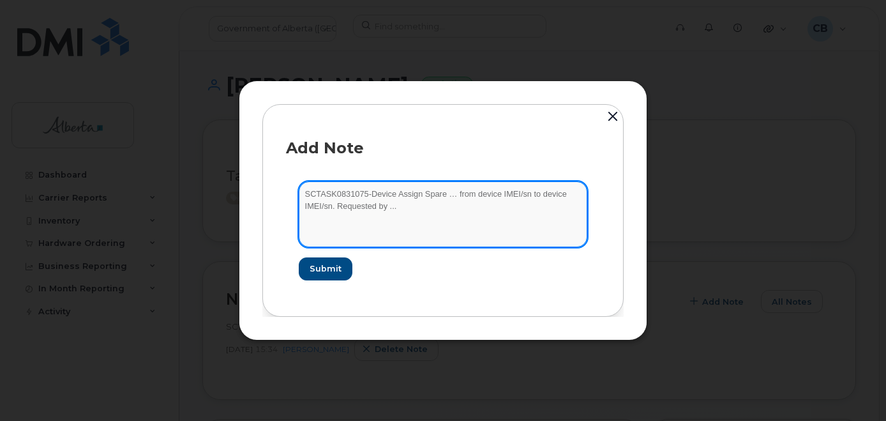
paste textarea "7804041693"
click at [510, 195] on textarea "SCTASK0831075-Device Assign Spare 7804041693 from device IMEI/sn to device IMEI…" at bounding box center [443, 213] width 288 height 65
click at [546, 193] on textarea "SCTASK0831075-Device Assign Spare 7804041693 from device IMEI/sn to device IMEI…" at bounding box center [443, 213] width 288 height 65
paste textarea "iPhone XR 356432109311444 FFWCQDLFKXKN"
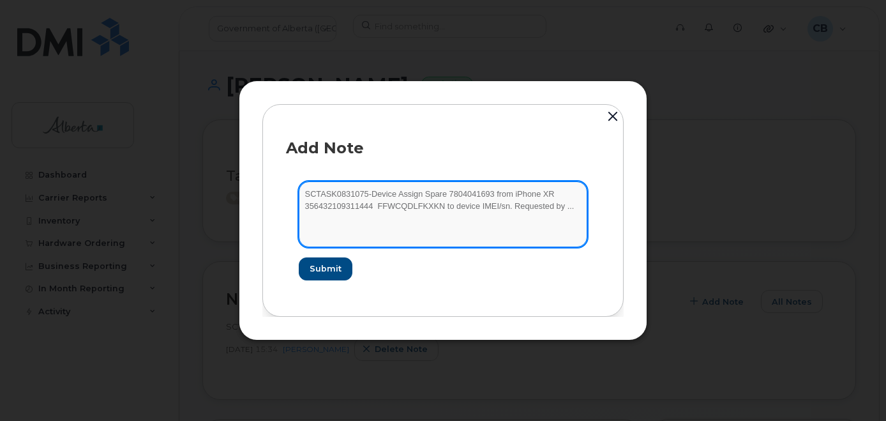
click at [303, 204] on textarea "SCTASK0831075-Device Assign Spare 7804041693 from iPhone XR 356432109311444 FFW…" at bounding box center [443, 213] width 288 height 65
click at [376, 205] on textarea "SCTASK0831075-Device Assign Spare 7804041693 from iPhone XR 356432109311444 FFW…" at bounding box center [443, 213] width 288 height 65
click at [444, 205] on textarea "SCTASK0831075-Device Assign Spare 7804041693 from iPhone XR 356432109311444 FFW…" at bounding box center [443, 213] width 288 height 65
click at [489, 206] on textarea "SCTASK0831075-Device Assign Spare 7804041693 from iPhone XR 356432109311444 FFW…" at bounding box center [443, 213] width 288 height 65
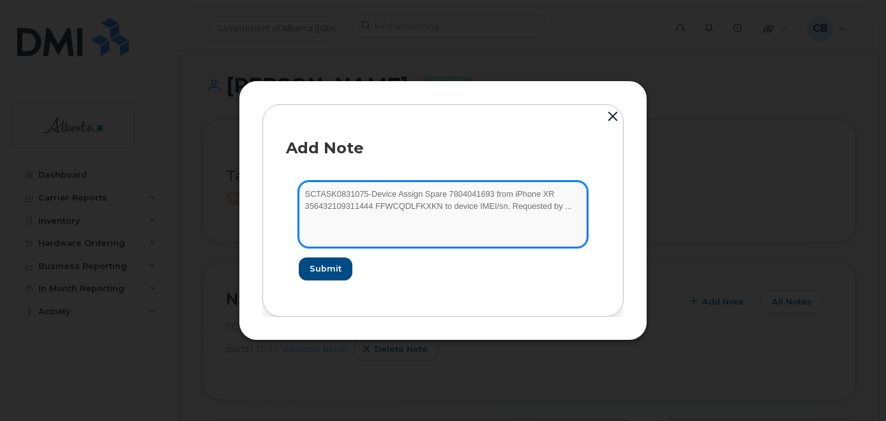
paste textarea "iPhone 11 356856115594793 DX3FN7Y7N72J"
click at [485, 207] on textarea "SCTASK0831075-Device Assign Spare 7804041693 from iPhone XR 356432109311444 FFW…" at bounding box center [443, 213] width 288 height 65
click at [304, 218] on textarea "SCTASK0831075-Device Assign Spare 7804041693 from iPhone XR 356432109311444 FFW…" at bounding box center [443, 213] width 288 height 65
click at [414, 223] on textarea "SCTASK0831075-Device Assign Spare 7804041693 from iPhone XR 356432109311444 FFW…" at bounding box center [443, 213] width 288 height 65
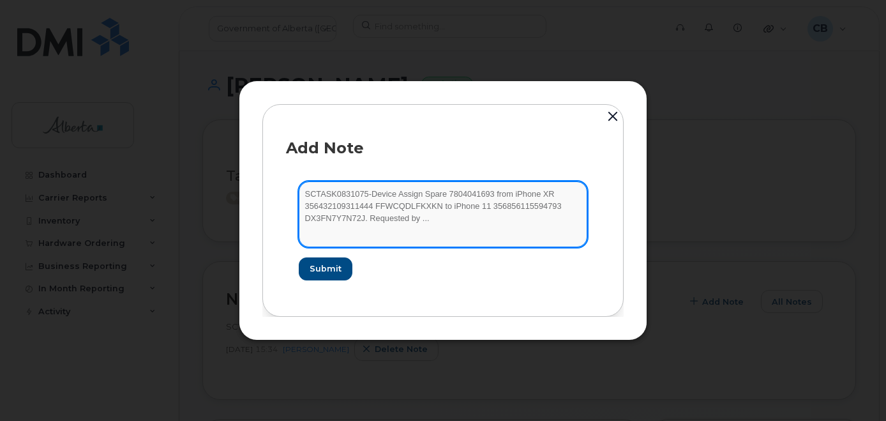
click at [412, 223] on textarea "SCTASK0831075-Device Assign Spare 7804041693 from iPhone XR 356432109311444 FFW…" at bounding box center [443, 213] width 288 height 65
drag, startPoint x: 417, startPoint y: 219, endPoint x: 411, endPoint y: 220, distance: 6.4
click at [411, 220] on textarea "SCTASK0831075-Device Assign Spare 7804041693 from iPhone XR 356432109311444 FFW…" at bounding box center [443, 213] width 288 height 65
paste textarea "[PERSON_NAME]"
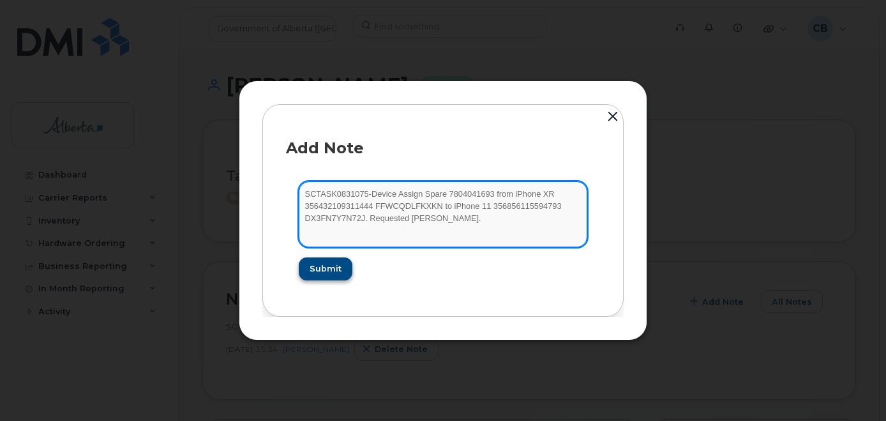
type textarea "SCTASK0831075-Device Assign Spare 7804041693 from iPhone XR 356432109311444 FFW…"
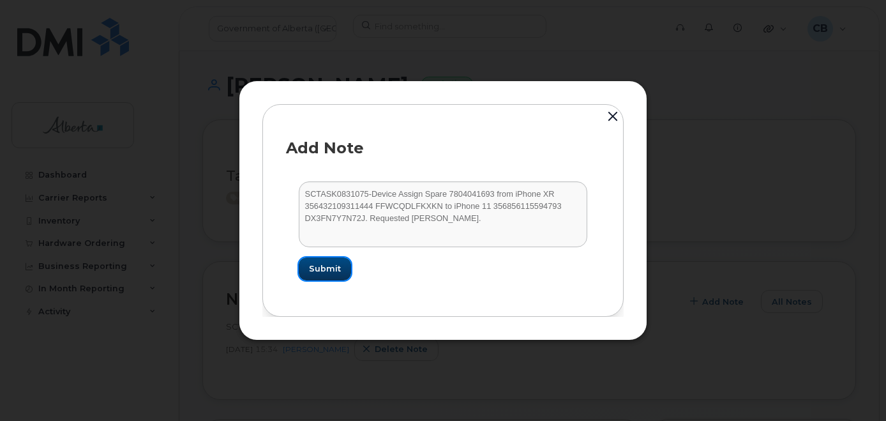
click at [338, 269] on span "Submit" at bounding box center [325, 268] width 32 height 12
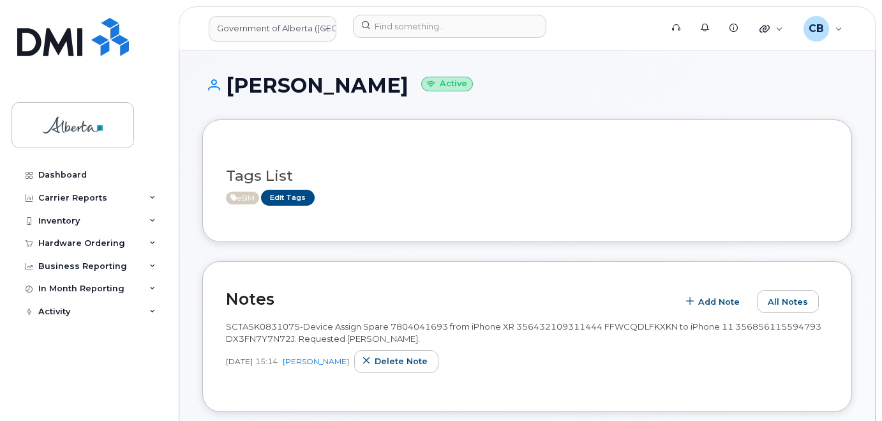
click at [760, 325] on span "SCTASK0831075-Device Assign Spare 7804041693 from iPhone XR 356432109311444 FFW…" at bounding box center [523, 332] width 595 height 22
copy span "356856115594793"
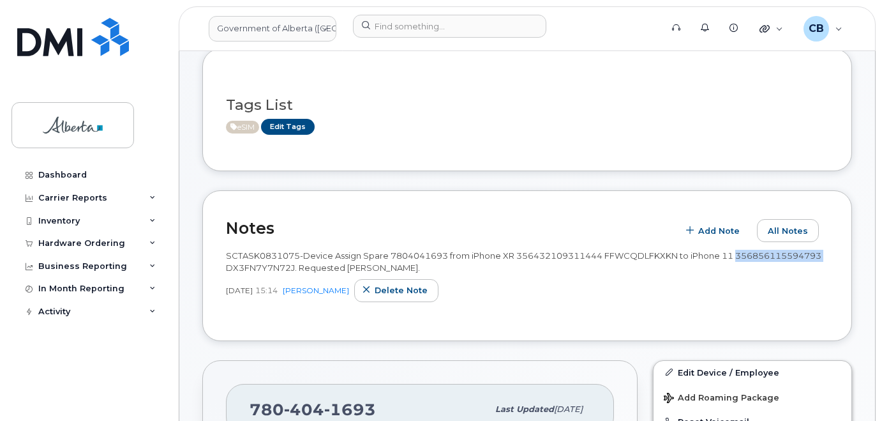
scroll to position [262, 0]
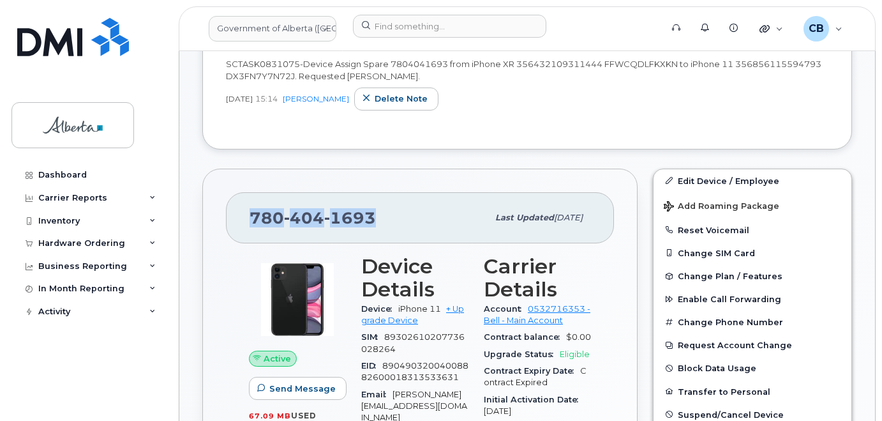
drag, startPoint x: 375, startPoint y: 215, endPoint x: 250, endPoint y: 214, distance: 125.1
click at [250, 214] on div "[PHONE_NUMBER]" at bounding box center [369, 217] width 238 height 27
copy span "780 404 1693"
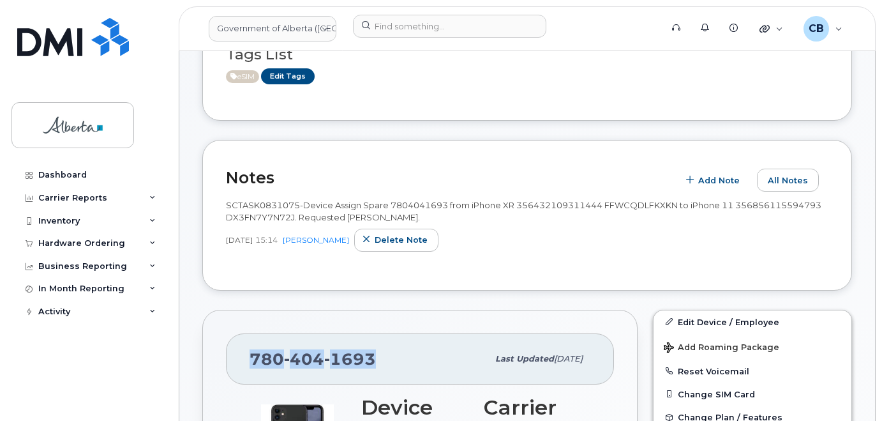
scroll to position [206, 0]
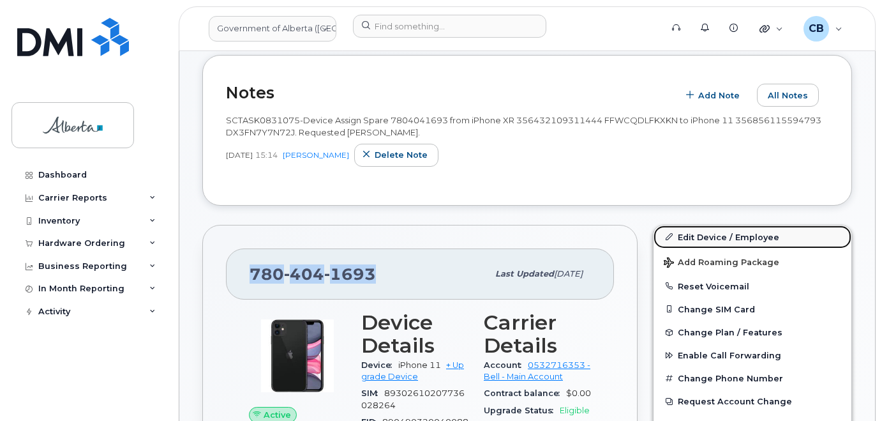
click at [713, 235] on link "Edit Device / Employee" at bounding box center [752, 236] width 198 height 23
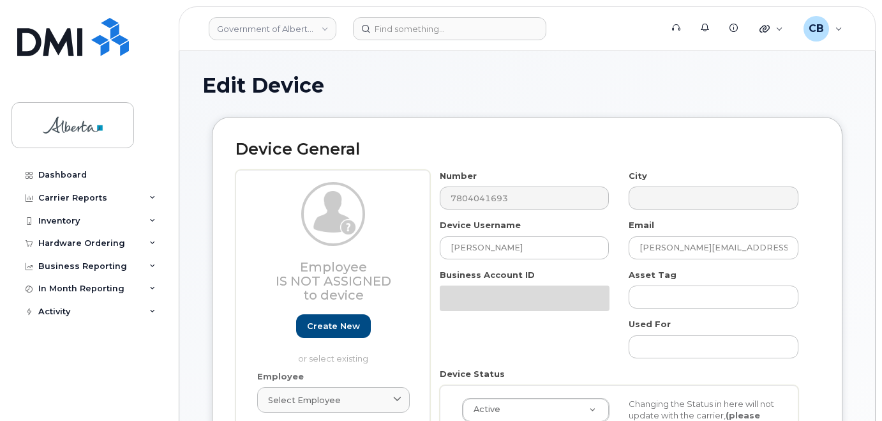
select select "29588065"
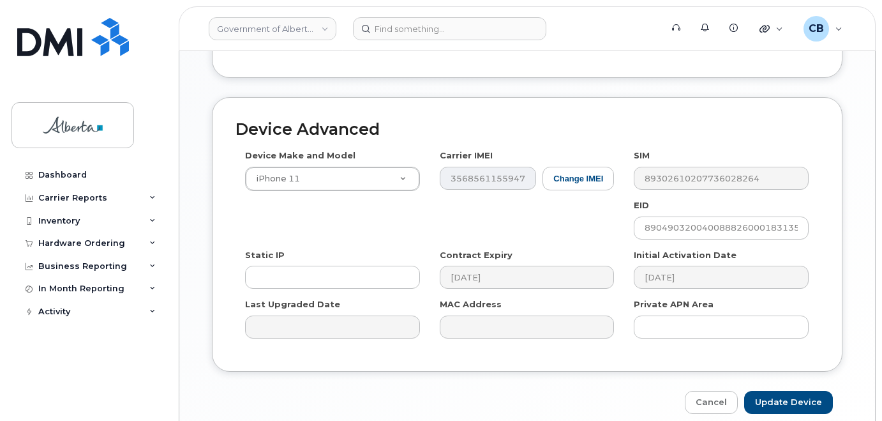
scroll to position [712, 0]
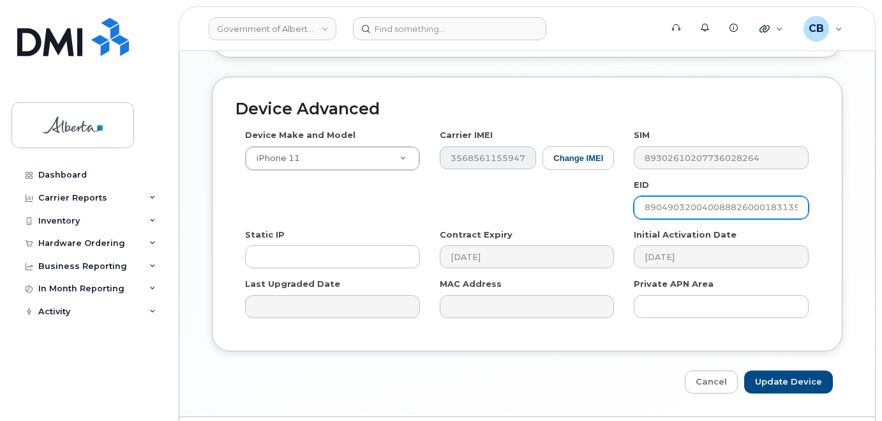
click at [690, 196] on input "89049032004008882600018313533631" at bounding box center [721, 207] width 175 height 23
paste input "5008882600057694394703"
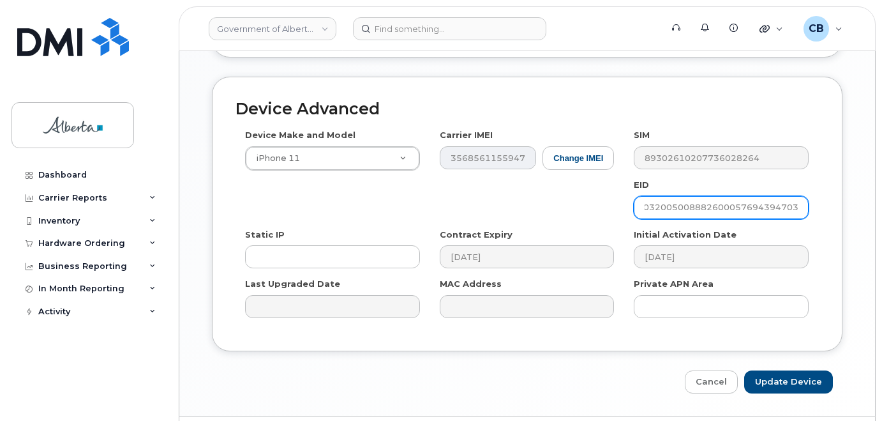
type input "89049032005008882600057694394703"
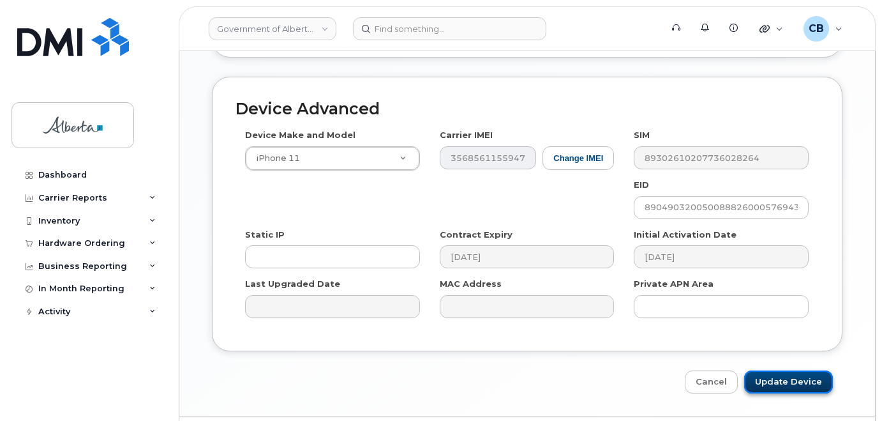
click at [780, 371] on input "Update Device" at bounding box center [788, 382] width 89 height 24
type input "Saving..."
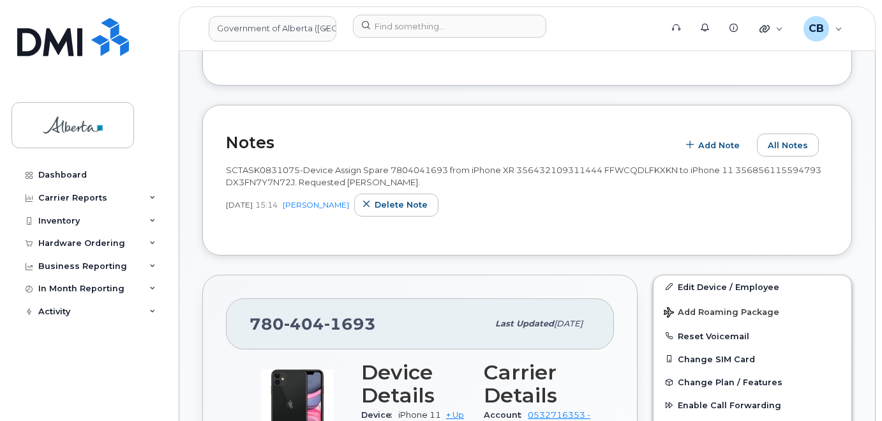
scroll to position [128, 0]
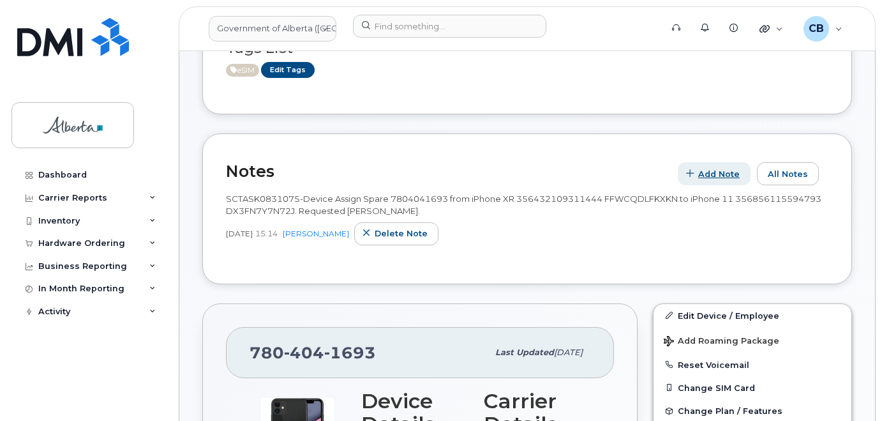
click at [720, 172] on span "Add Note" at bounding box center [718, 174] width 41 height 12
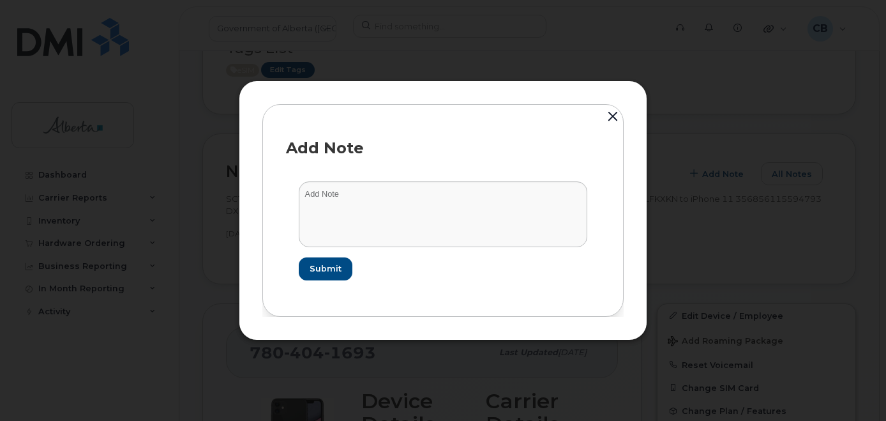
click at [611, 116] on button "button" at bounding box center [612, 117] width 19 height 28
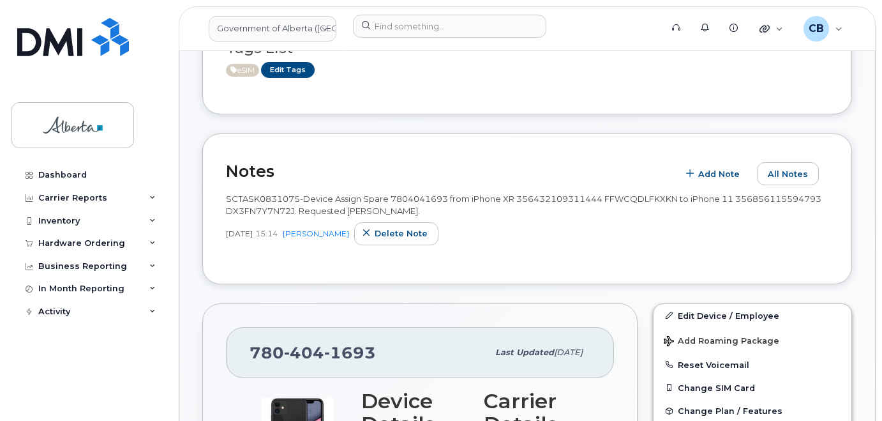
click at [241, 194] on span "SCTASK0831075-Device Assign Spare 7804041693 from iPhone XR 356432109311444 FFW…" at bounding box center [523, 204] width 595 height 22
copy span "SCTASK0831075"
click at [715, 172] on span "Add Note" at bounding box center [718, 174] width 41 height 12
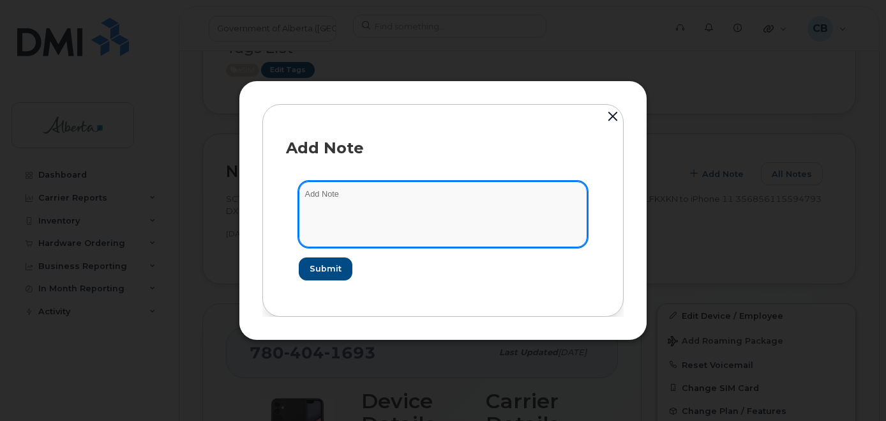
click at [320, 195] on textarea at bounding box center [443, 213] width 288 height 65
paste textarea "SCTASK0831075"
paste textarea "356856115594793"
paste textarea "89049032005008882600057694394703"
type textarea "SCTASK0831075-replaced the eSIM for iPhone 11 IMEI 356856115594793, EID 8904903…"
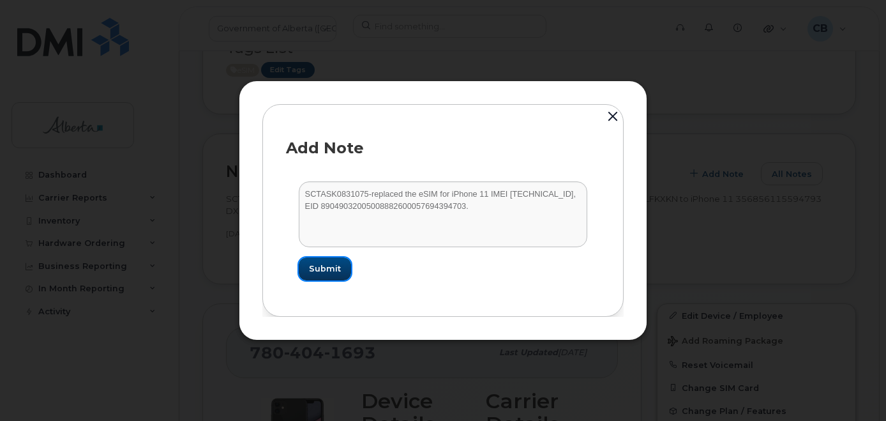
click at [331, 262] on button "Submit" at bounding box center [325, 268] width 52 height 23
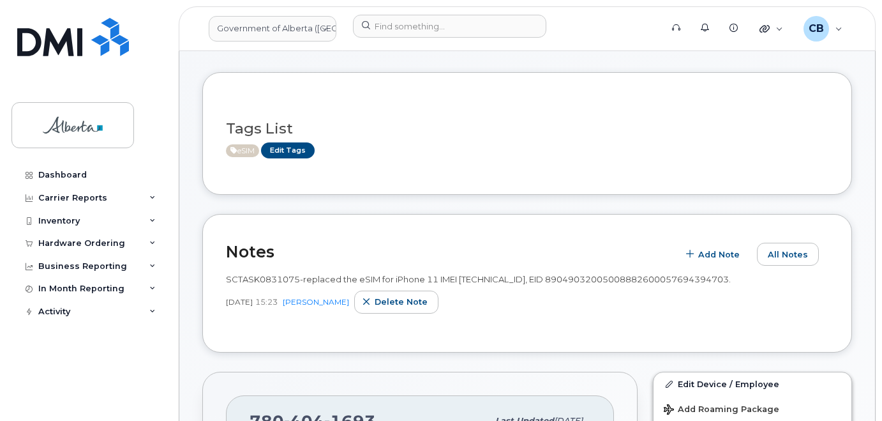
scroll to position [0, 0]
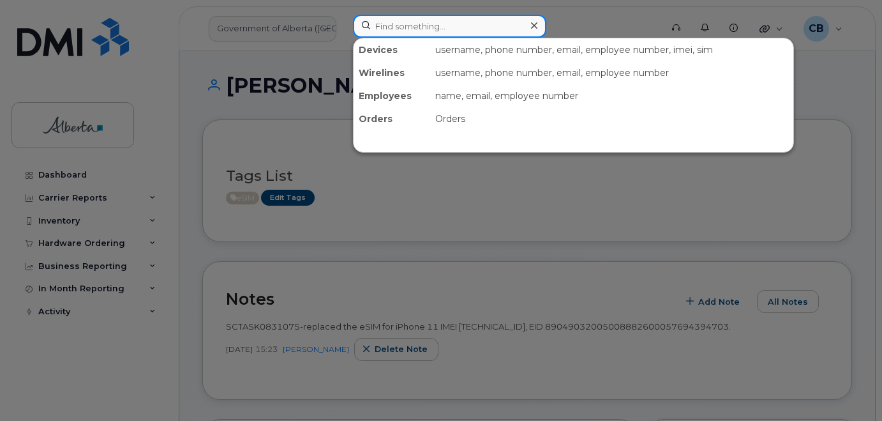
click at [438, 29] on input at bounding box center [449, 26] width 193 height 23
paste input "5873577874"
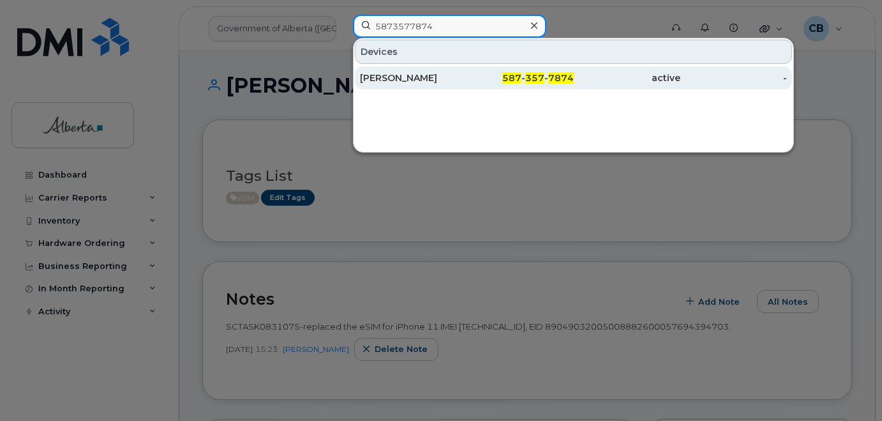
type input "5873577874"
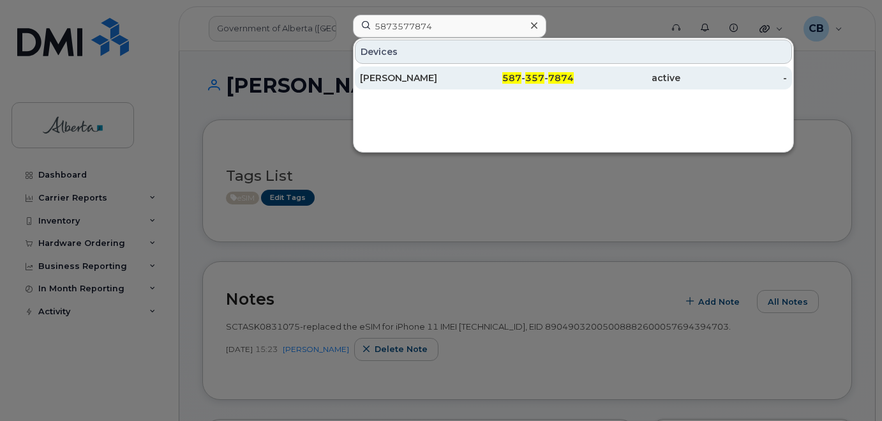
click at [403, 76] on div "[PERSON_NAME]" at bounding box center [413, 77] width 107 height 13
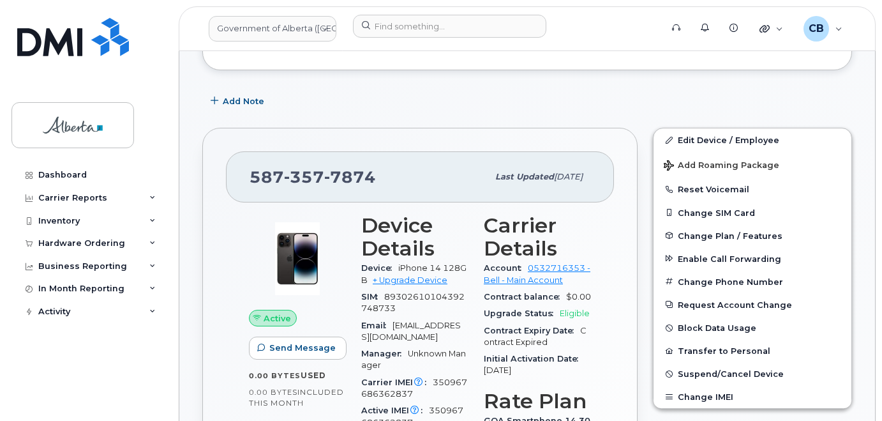
scroll to position [341, 0]
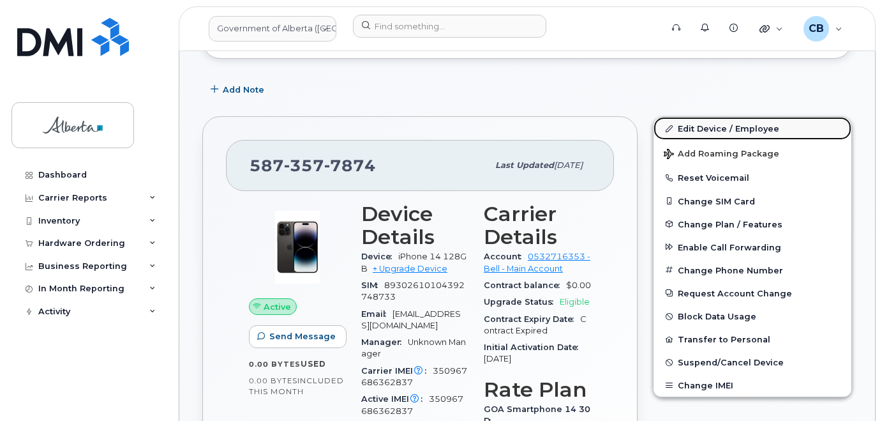
click at [695, 126] on link "Edit Device / Employee" at bounding box center [752, 128] width 198 height 23
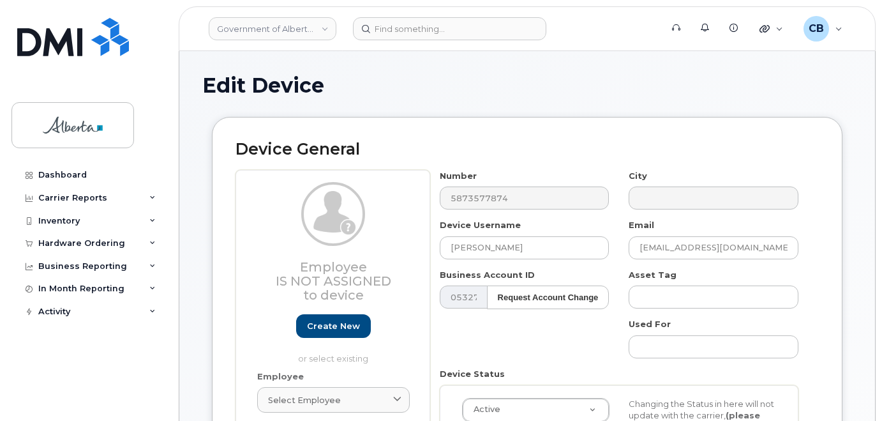
select select "4797682"
click at [464, 249] on input "[PERSON_NAME]" at bounding box center [525, 247] width 170 height 23
paste input "[PERSON_NAME]"
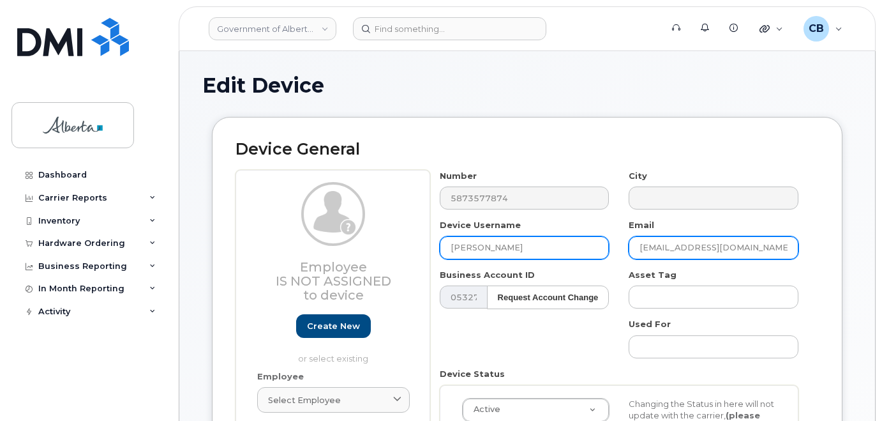
type input "[PERSON_NAME]"
drag, startPoint x: 704, startPoint y: 248, endPoint x: 638, endPoint y: 246, distance: 66.4
click at [638, 246] on input "[EMAIL_ADDRESS][DOMAIN_NAME]" at bounding box center [714, 247] width 170 height 23
click at [637, 246] on input "[EMAIL_ADDRESS][DOMAIN_NAME]" at bounding box center [714, 247] width 170 height 23
paste input "[PERSON_NAME]"
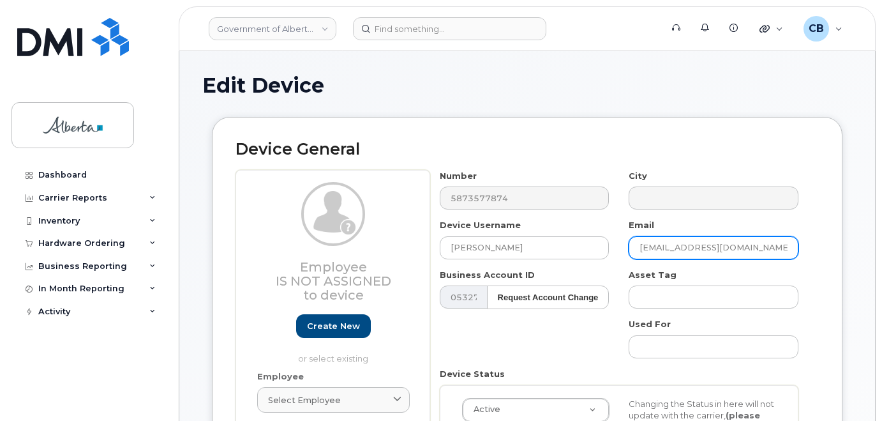
drag, startPoint x: 705, startPoint y: 244, endPoint x: 634, endPoint y: 247, distance: 70.9
click at [634, 246] on input "[EMAIL_ADDRESS][DOMAIN_NAME]" at bounding box center [714, 247] width 170 height 23
paste input "[PERSON_NAME]"
click at [661, 250] on input "Julie Papaioannou@gov.ab.ca" at bounding box center [714, 247] width 170 height 23
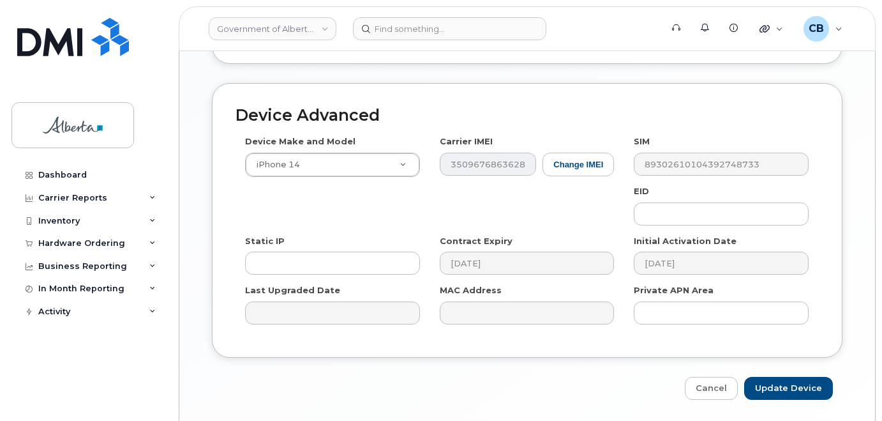
scroll to position [737, 0]
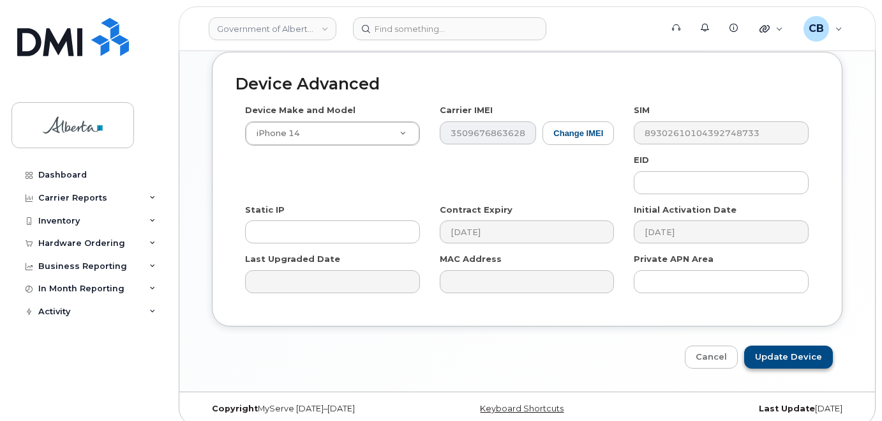
type input "[PERSON_NAME][EMAIL_ADDRESS][PERSON_NAME][DOMAIN_NAME]"
click at [778, 345] on input "Update Device" at bounding box center [788, 357] width 89 height 24
type input "Saving..."
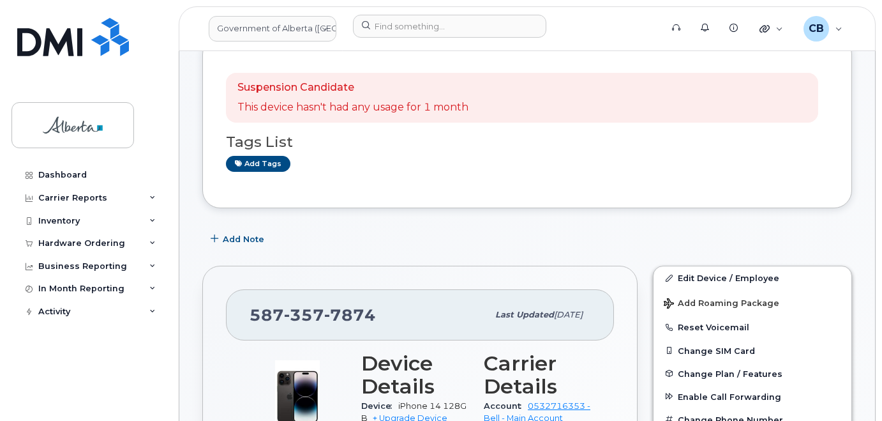
scroll to position [182, 0]
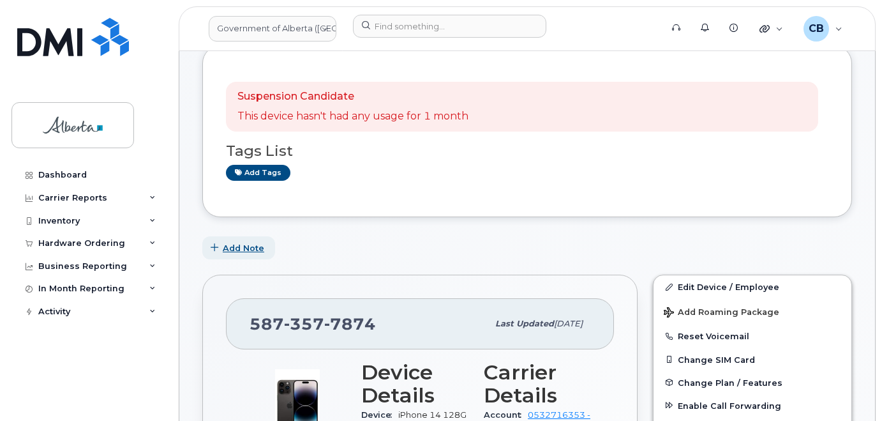
click at [242, 249] on span "Add Note" at bounding box center [243, 248] width 41 height 12
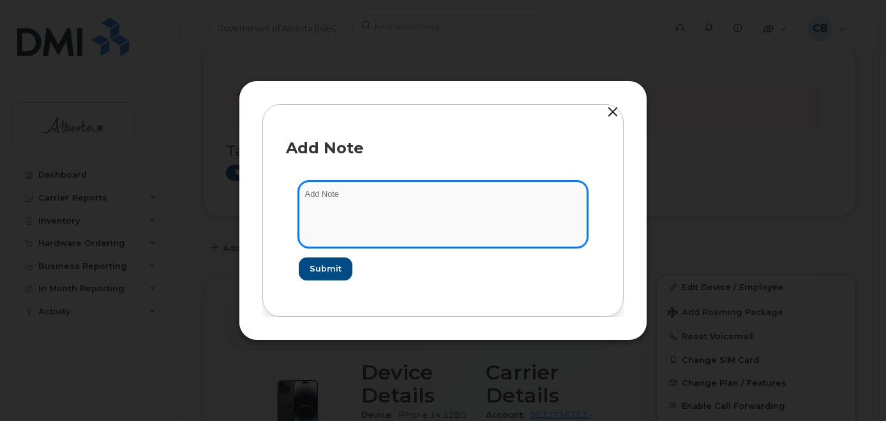
click at [352, 193] on textarea at bounding box center [443, 213] width 288 height 65
paste textarea "SCTASK0831275"
paste textarea "Device Plan Reassign … IMEI s/n from … to … Requested by …"
click at [449, 197] on textarea "SCTASK0831275-Device Plan Reassign … IMEI s/n from … to … Requested by …" at bounding box center [443, 213] width 288 height 65
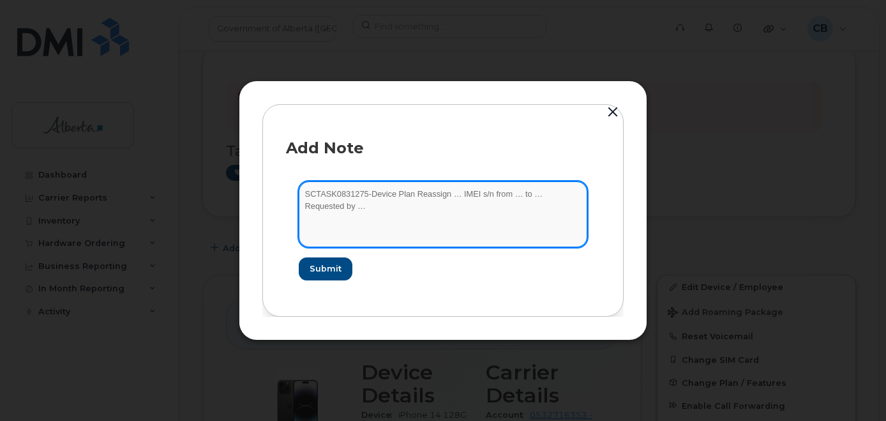
paste textarea "5873577874"
click at [498, 193] on textarea "SCTASK0831275-Device Plan Reassign 5873577874 IMEI s/n from … to … Requested by…" at bounding box center [443, 213] width 288 height 65
click at [518, 191] on textarea "SCTASK0831275-Device Plan Reassign 5873577874 IMEI s/n from … to … Requested by…" at bounding box center [443, 213] width 288 height 65
paste textarea "iPhone 14 128GB 350967686362837 T6YVQRQ95J"
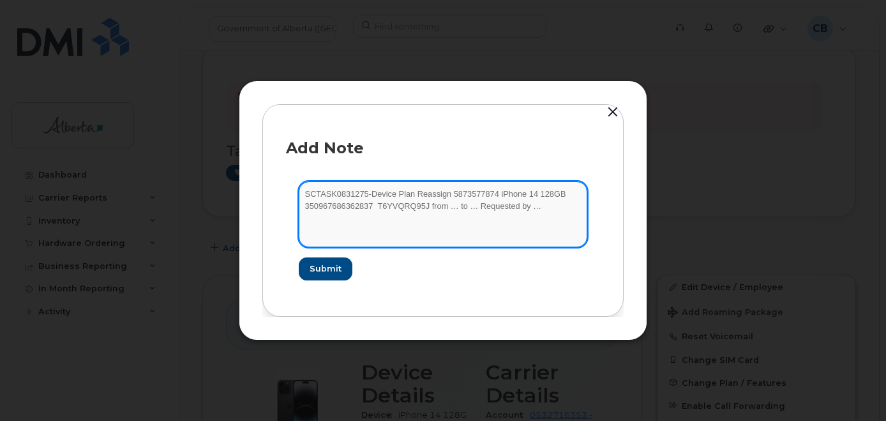
click at [535, 193] on textarea "SCTASK0831275-Device Plan Reassign 5873577874 iPhone 14 128GB 350967686362837 T…" at bounding box center [443, 213] width 288 height 65
click at [378, 205] on textarea "SCTASK0831275-Device Plan Reassign 5873577874 iPhone 14 350967686362837 T6YVQRQ…" at bounding box center [443, 213] width 288 height 65
click at [443, 207] on textarea "SCTASK0831275-Device Plan Reassign 5873577874 iPhone 14 350967686362837 T6YVQRQ…" at bounding box center [443, 213] width 288 height 65
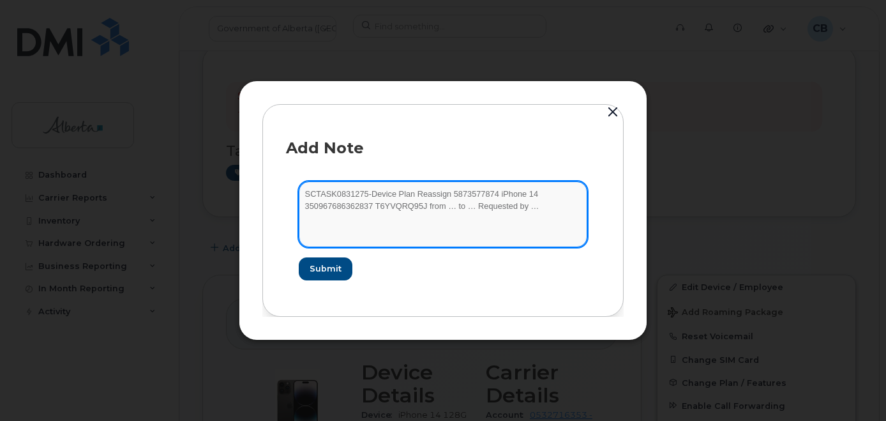
paste textarea "Brittany Meaver"
click at [515, 211] on textarea "SCTASK0831275-Device Plan Reassign 5873577874 iPhone 14 350967686362837 T6YVQRQ…" at bounding box center [443, 213] width 288 height 65
paste textarea "Julie Papaioannou"
click at [356, 221] on textarea "SCTASK0831275-Device Plan Reassign 5873577874 iPhone 14 350967686362837 T6YVQRQ…" at bounding box center [443, 213] width 288 height 65
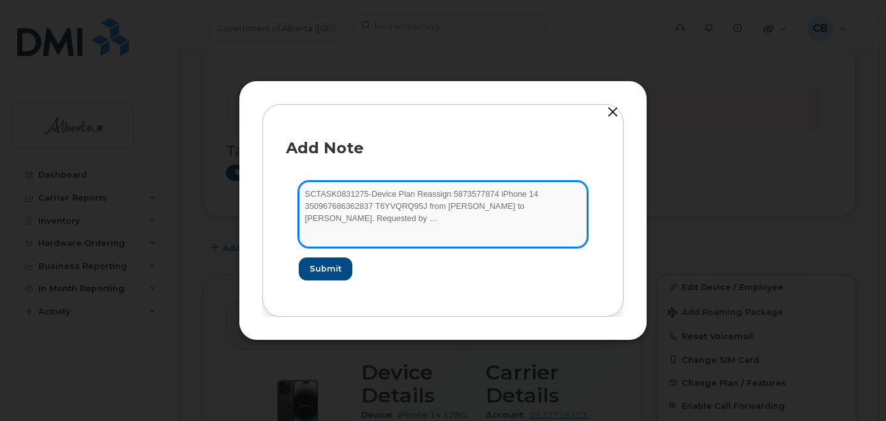
click at [356, 221] on textarea "SCTASK0831275-Device Plan Reassign 5873577874 iPhone 14 350967686362837 T6YVQRQ…" at bounding box center [443, 213] width 288 height 65
paste textarea "Shelby Allan-Elliott"
type textarea "SCTASK0831275-Device Plan Reassign 5873577874 iPhone 14 350967686362837 T6YVQRQ…"
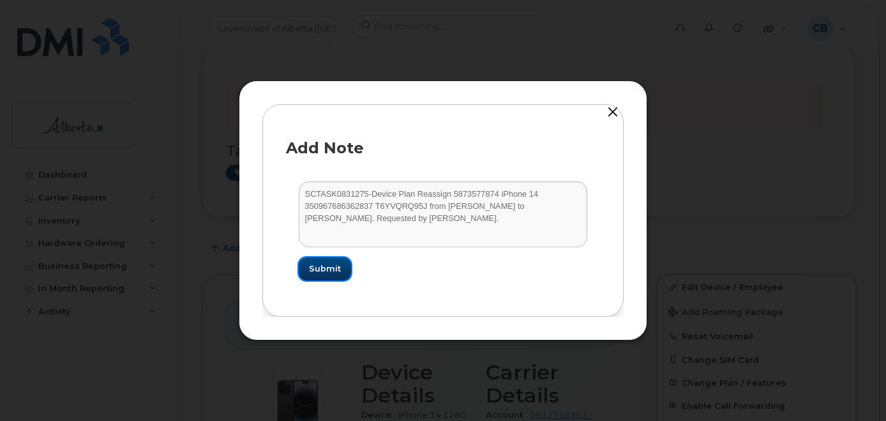
click at [332, 271] on span "Submit" at bounding box center [325, 268] width 32 height 12
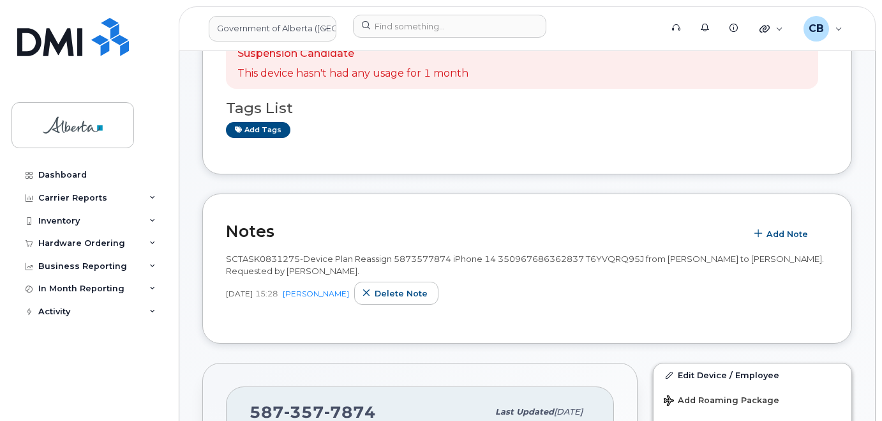
scroll to position [0, 0]
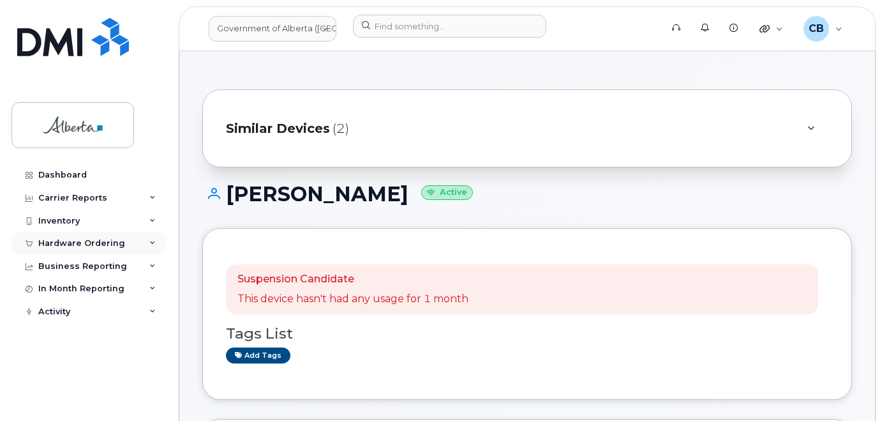
click at [64, 238] on div "Hardware Ordering" at bounding box center [81, 243] width 87 height 10
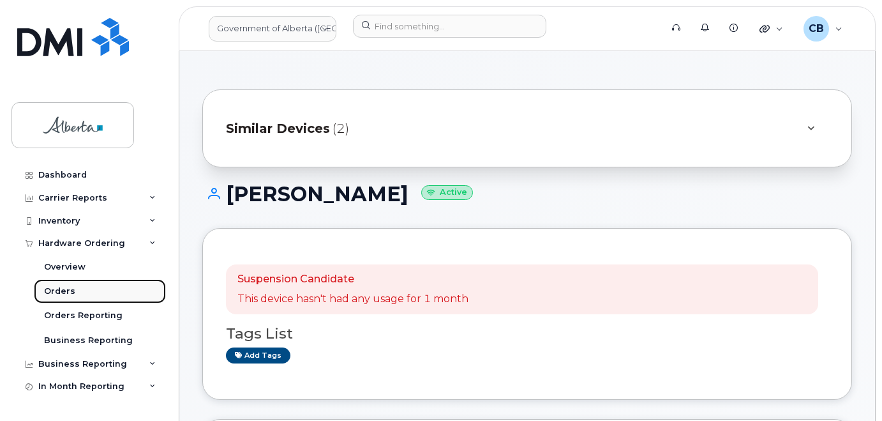
click at [64, 290] on div "Orders" at bounding box center [59, 290] width 31 height 11
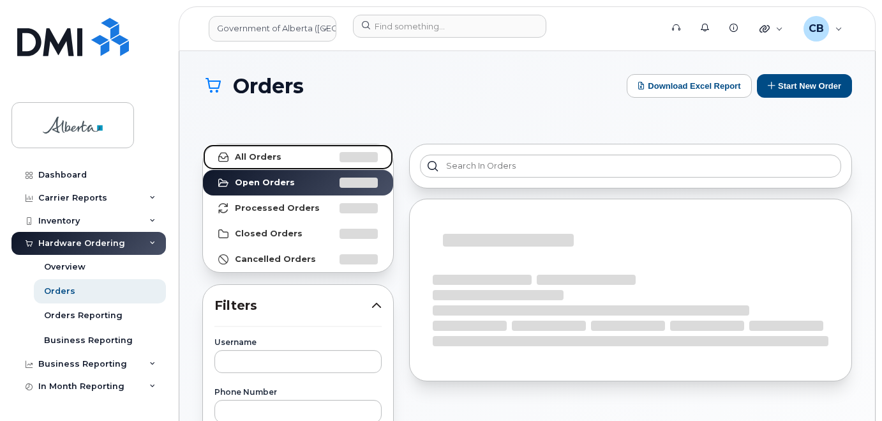
click at [257, 154] on strong "All Orders" at bounding box center [258, 157] width 47 height 10
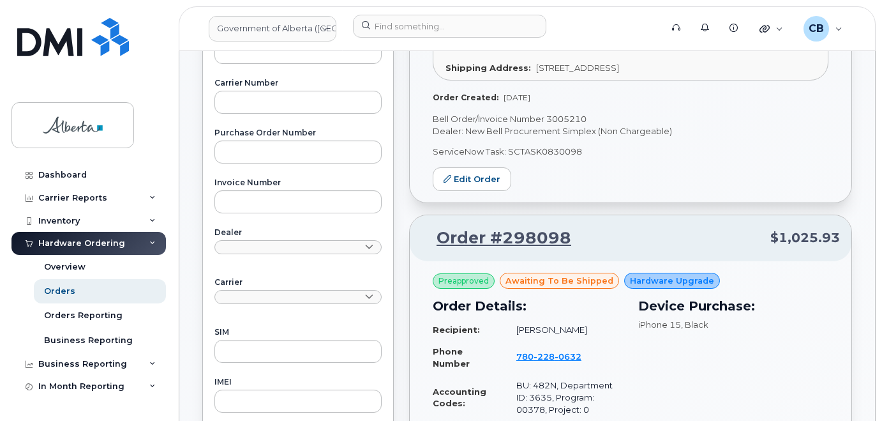
scroll to position [383, 0]
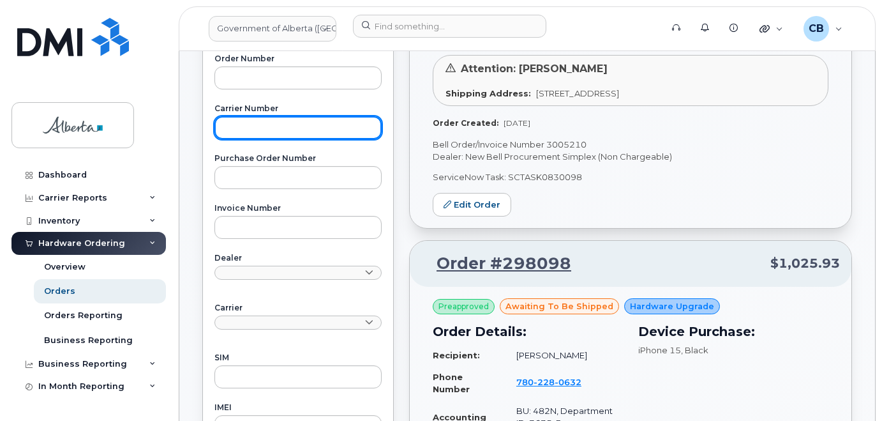
click at [268, 117] on input "text" at bounding box center [297, 127] width 167 height 23
paste input "3004731"
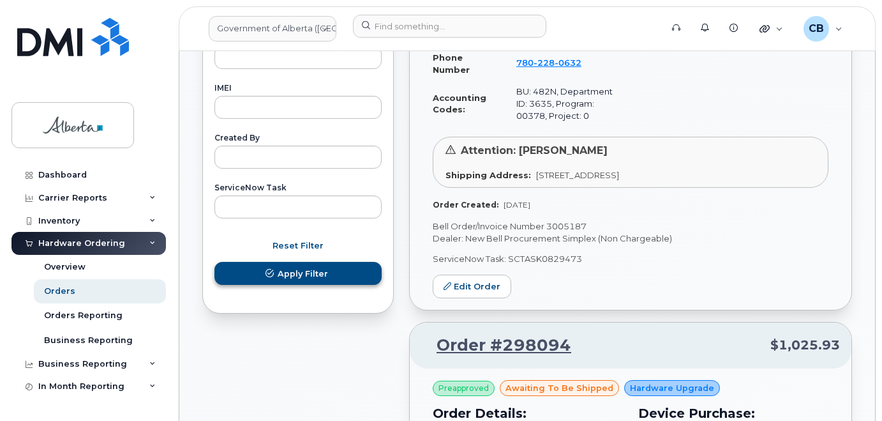
type input "3004731"
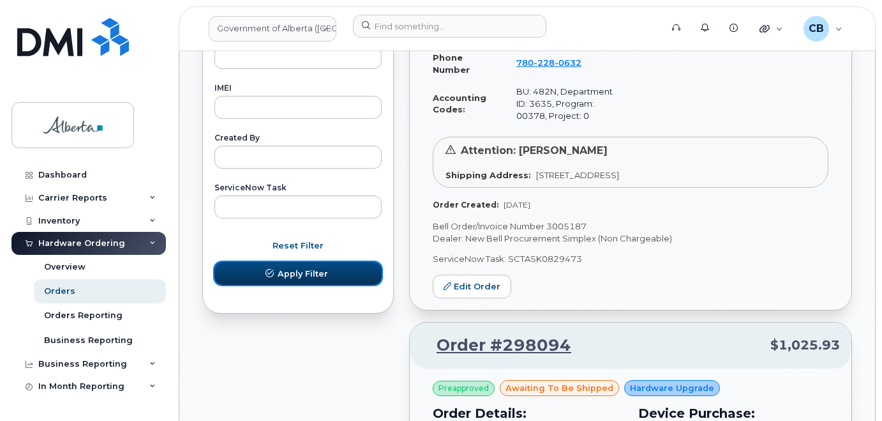
click at [293, 270] on span "Apply Filter" at bounding box center [303, 273] width 50 height 12
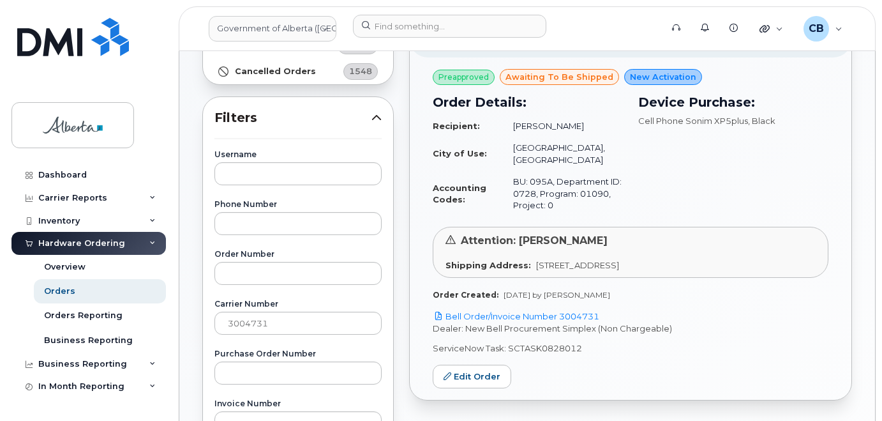
scroll to position [212, 0]
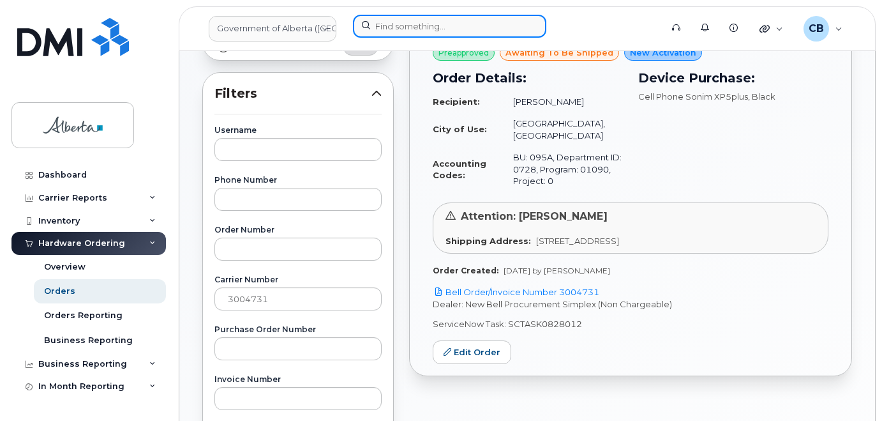
click at [384, 20] on input at bounding box center [449, 26] width 193 height 23
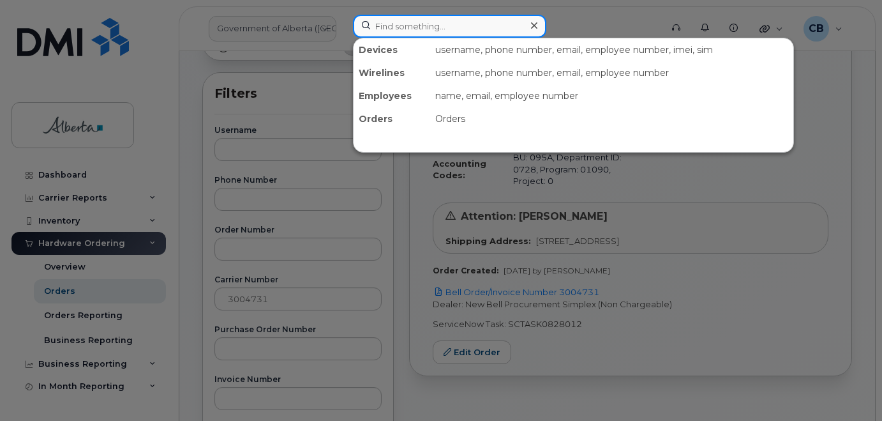
paste input "[PERSON_NAME]"
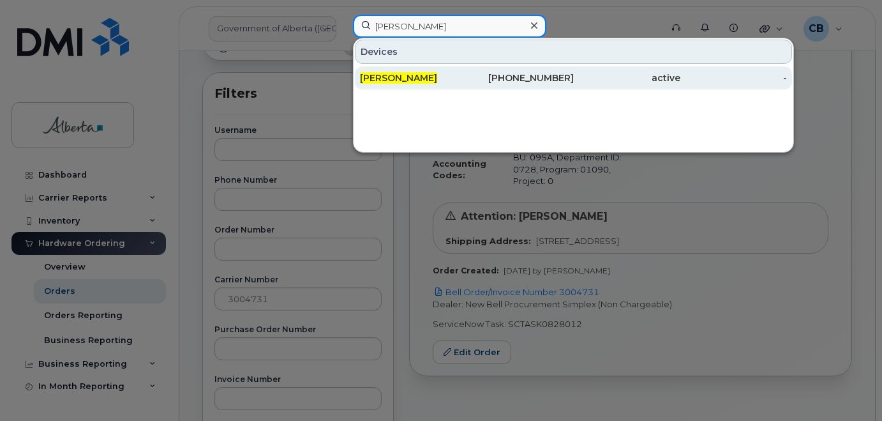
type input "[PERSON_NAME]"
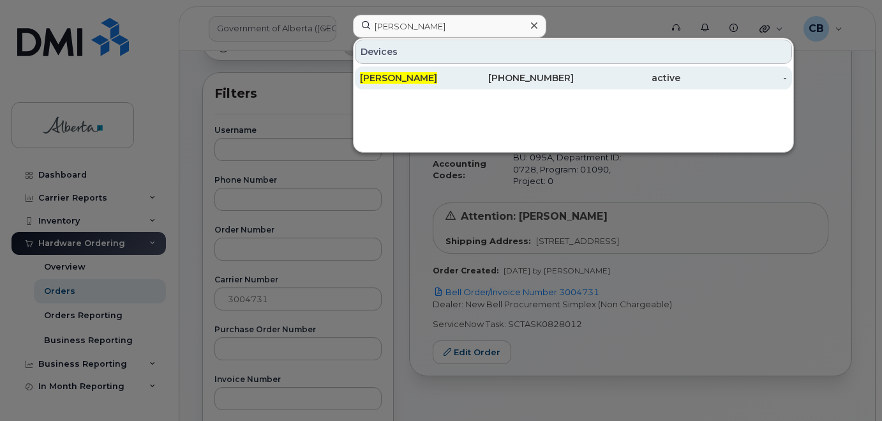
click at [391, 74] on span "[PERSON_NAME]" at bounding box center [398, 77] width 77 height 11
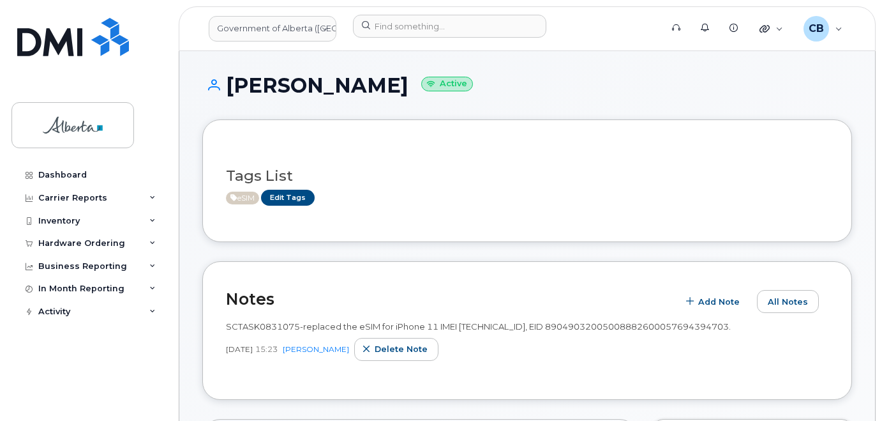
scroll to position [64, 0]
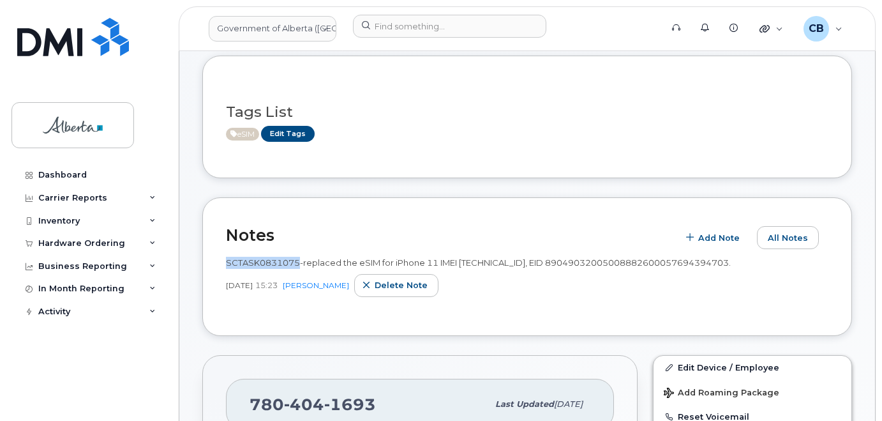
drag, startPoint x: 298, startPoint y: 261, endPoint x: 228, endPoint y: 264, distance: 70.3
click at [228, 264] on span "SCTASK0831075-replaced the eSIM for iPhone 11 IMEI [TECHNICAL_ID], EID 89049032…" at bounding box center [478, 262] width 505 height 10
copy span "SCTASK0831075"
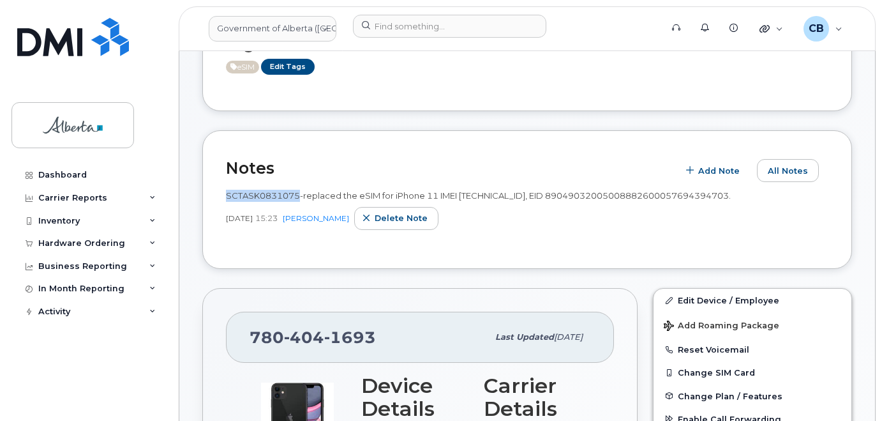
scroll to position [191, 0]
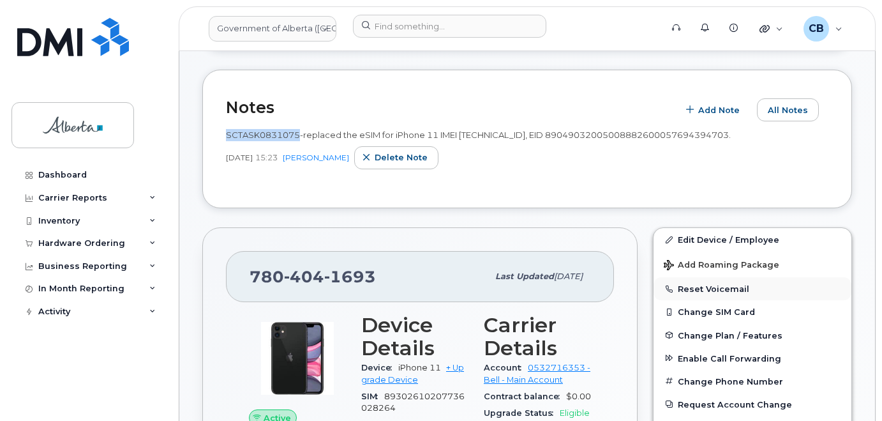
click at [701, 289] on button "Reset Voicemail" at bounding box center [752, 288] width 198 height 23
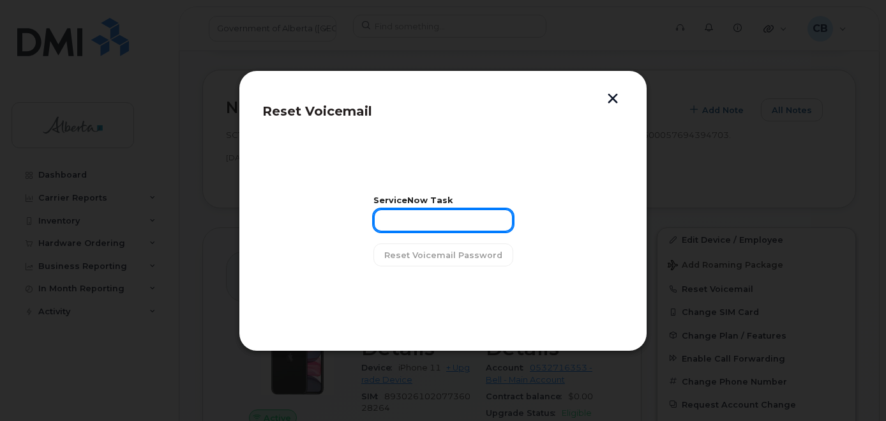
click at [413, 217] on input "text" at bounding box center [443, 220] width 140 height 23
paste input "SCTASK0831075"
type input "SCTASK0831075"
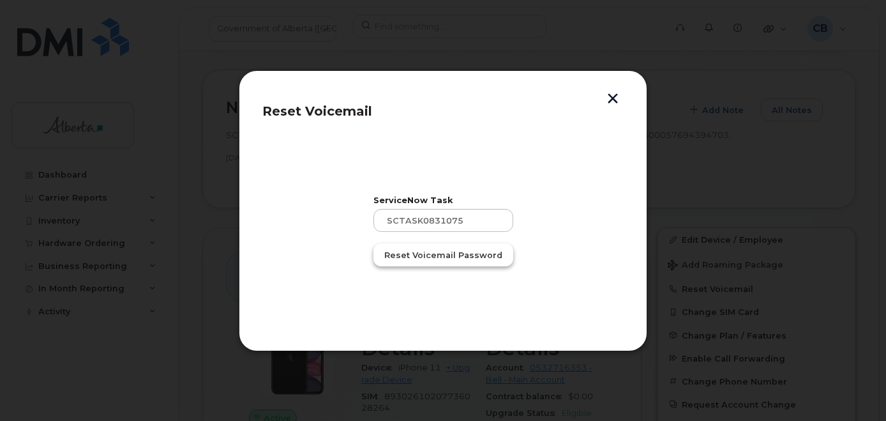
click at [422, 256] on span "Reset Voicemail Password" at bounding box center [443, 255] width 118 height 12
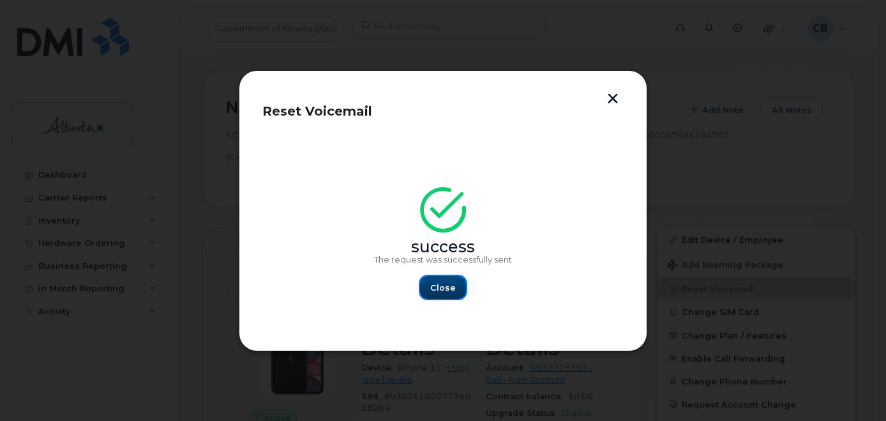
click at [438, 284] on span "Close" at bounding box center [443, 287] width 26 height 12
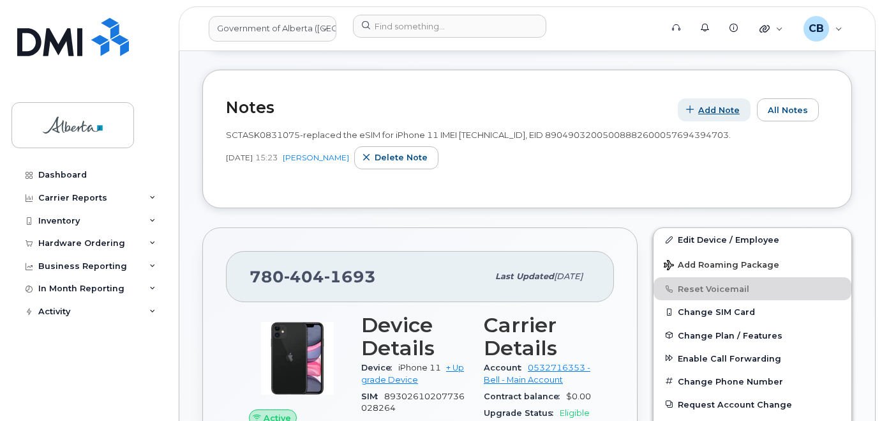
click at [723, 112] on span "Add Note" at bounding box center [718, 110] width 41 height 12
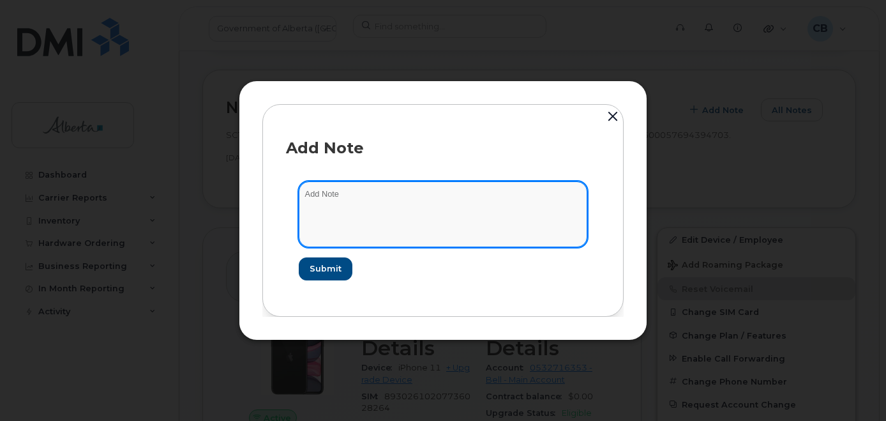
click at [317, 196] on textarea at bounding box center [443, 213] width 288 height 65
paste textarea "7804041693"
type textarea "7804041693"
paste textarea "SCTASK0831075"
type textarea "SCTASK0831075-reset the vm."
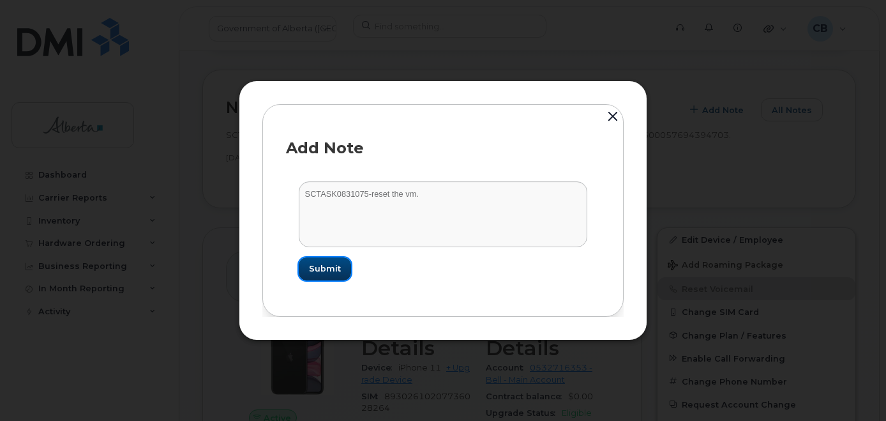
click at [329, 271] on span "Submit" at bounding box center [325, 268] width 32 height 12
